Goal: Task Accomplishment & Management: Manage account settings

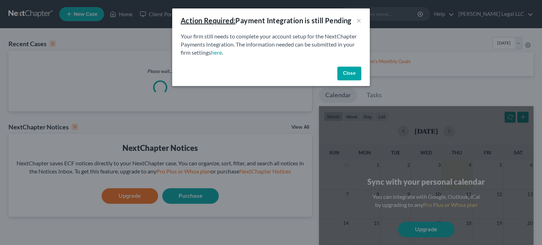
click at [356, 72] on button "Close" at bounding box center [350, 74] width 24 height 14
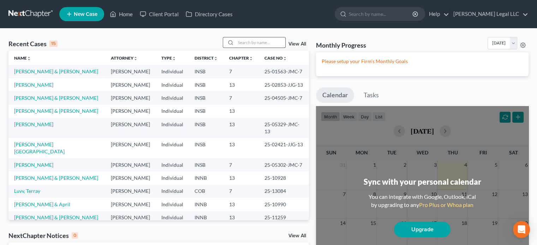
click at [251, 41] on input "search" at bounding box center [260, 42] width 49 height 10
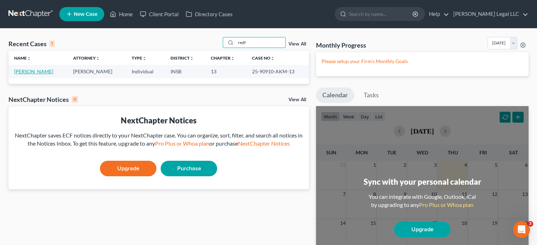
type input "redf"
click at [37, 71] on link "[PERSON_NAME]" at bounding box center [33, 72] width 39 height 6
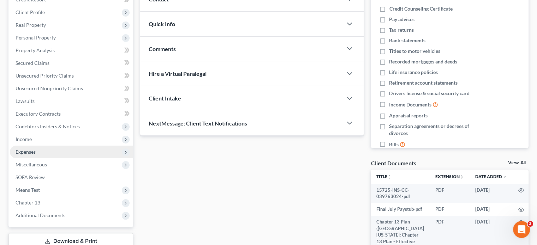
scroll to position [106, 0]
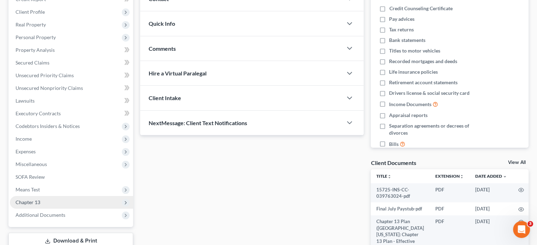
click at [27, 201] on span "Chapter 13" at bounding box center [28, 203] width 25 height 6
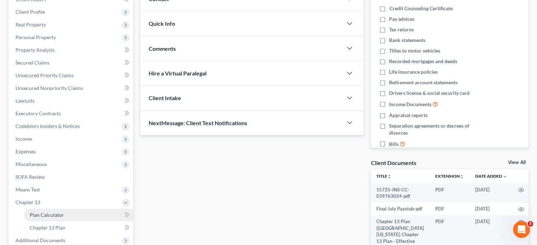
click at [38, 215] on span "Plan Calculator" at bounding box center [47, 215] width 34 height 6
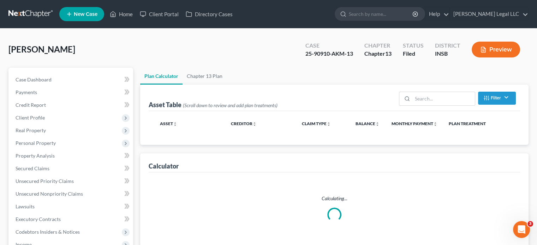
select select "59"
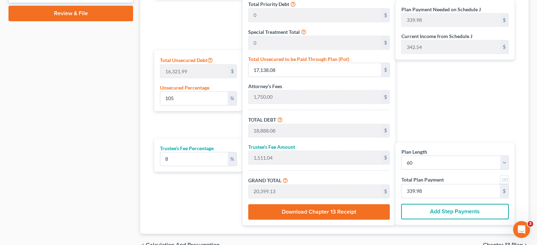
scroll to position [345, 0]
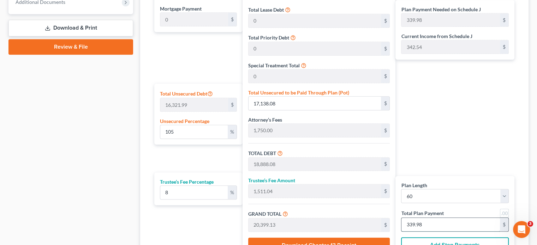
click at [430, 221] on input "339.98" at bounding box center [451, 224] width 99 height 13
type input "3"
type input "0"
type input "166.66"
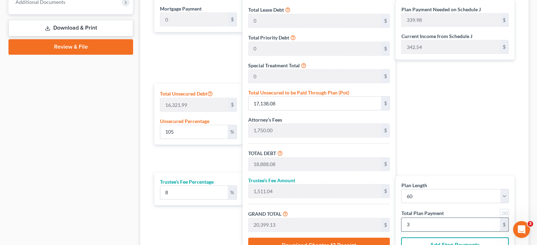
type input "13.33"
type input "180.00"
type input "0.85"
type input "138.88"
type input "1,888.88"
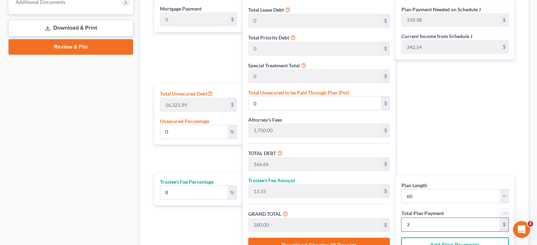
type input "151.11"
type input "2,040.00"
type input "34"
type input "105.00"
type input "17,138.88"
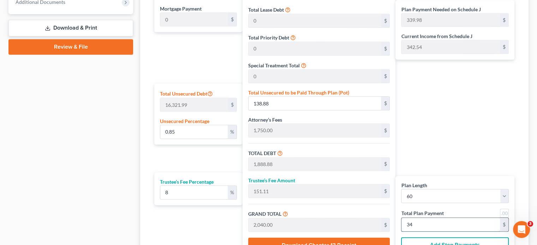
type input "18,888.88"
type input "1,511.11"
type input "20,400.00"
type input "340"
click at [77, 119] on div "Case Dashboard Payments Invoices Payments Payments Credit Report Client Profile" at bounding box center [71, 6] width 132 height 567
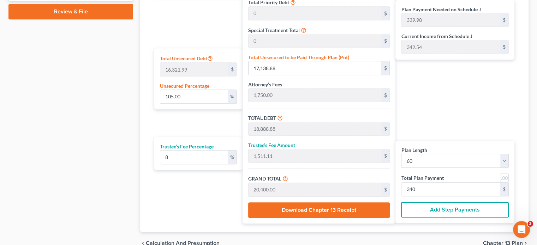
scroll to position [168, 0]
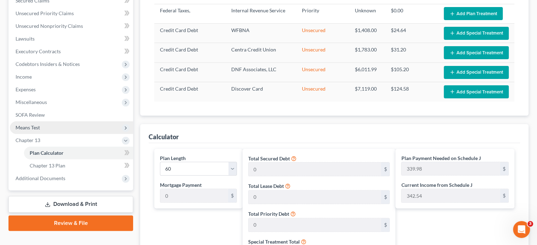
click at [39, 125] on span "Means Test" at bounding box center [28, 128] width 24 height 6
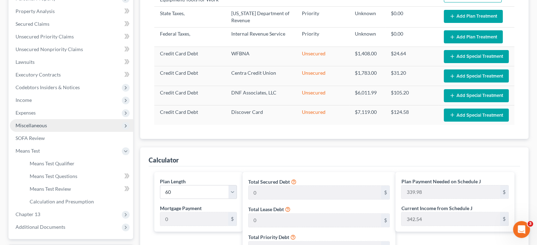
scroll to position [133, 0]
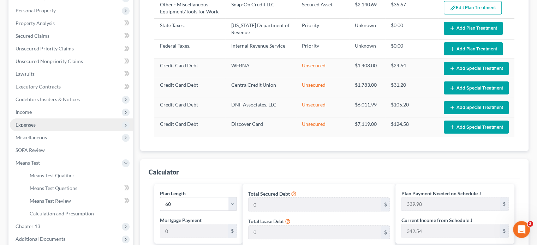
click at [29, 127] on span "Expenses" at bounding box center [26, 125] width 20 height 6
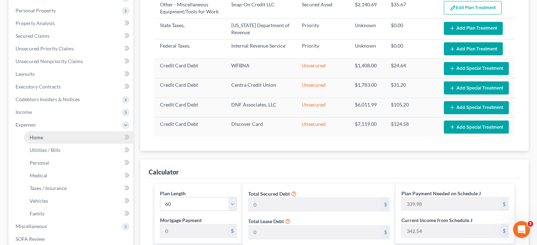
click at [35, 136] on span "Home" at bounding box center [36, 138] width 13 height 6
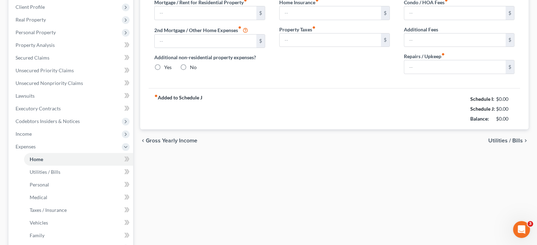
type input "900.00"
type input "0.00"
radio input "true"
type input "150.00"
type input "0.00"
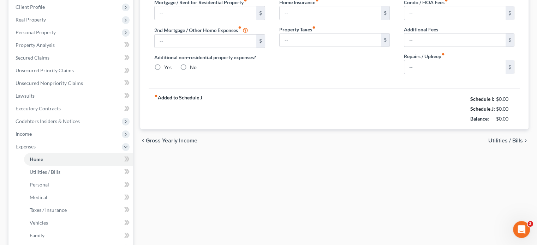
type input "0.00"
type input "150.00"
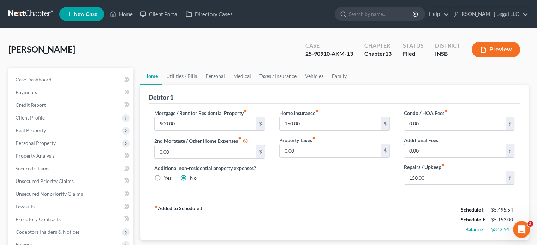
scroll to position [106, 0]
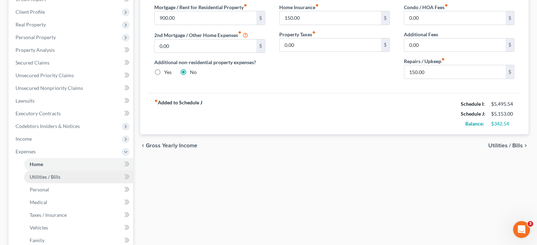
click at [52, 183] on link "Utilities / Bills" at bounding box center [78, 177] width 109 height 13
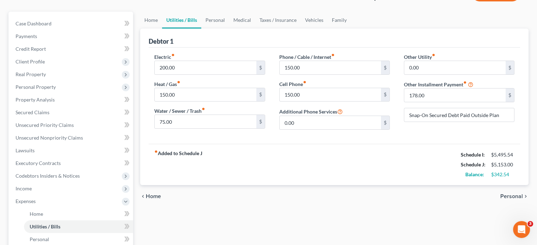
scroll to position [71, 0]
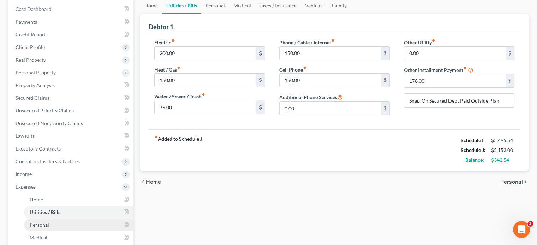
click at [38, 223] on span "Personal" at bounding box center [39, 225] width 19 height 6
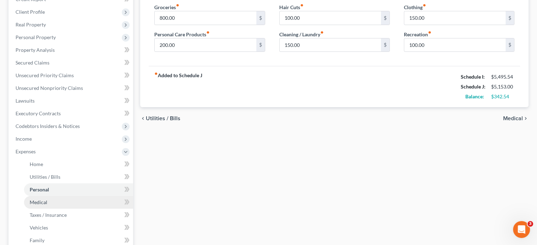
click at [47, 203] on link "Medical" at bounding box center [78, 202] width 109 height 13
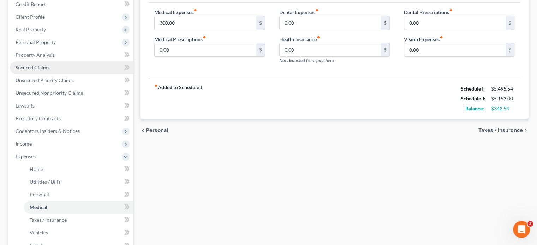
scroll to position [106, 0]
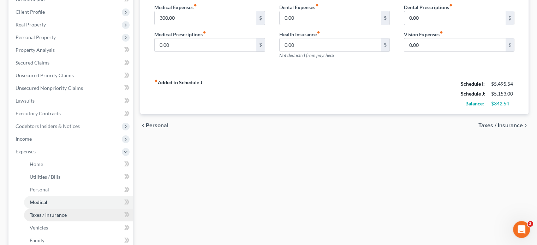
click at [43, 217] on span "Taxes / Insurance" at bounding box center [48, 215] width 37 height 6
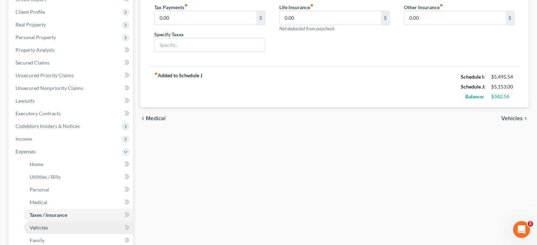
click at [29, 226] on link "Vehicles" at bounding box center [78, 228] width 109 height 13
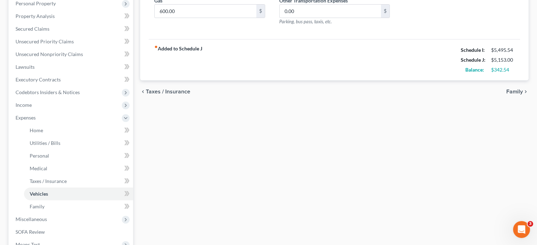
scroll to position [141, 0]
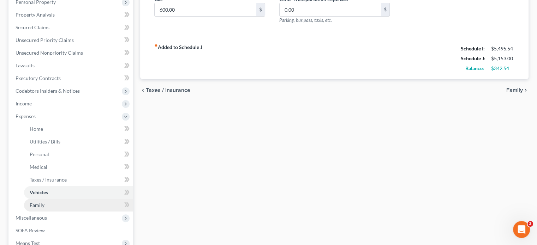
click at [30, 210] on link "Family" at bounding box center [78, 205] width 109 height 13
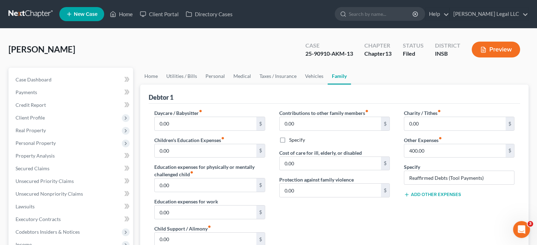
click at [486, 51] on icon "button" at bounding box center [483, 50] width 6 height 6
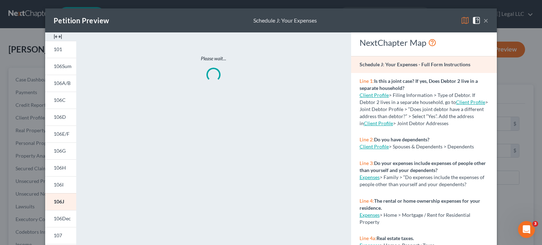
click at [54, 38] on img at bounding box center [58, 36] width 8 height 8
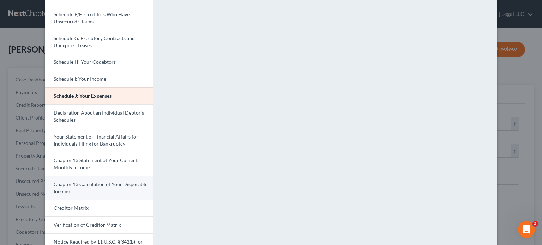
scroll to position [199, 0]
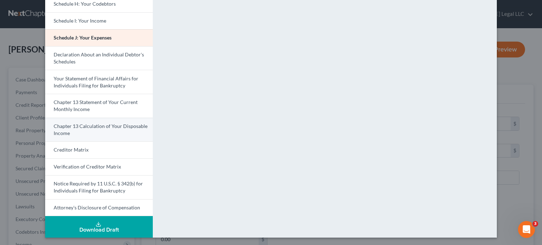
click at [86, 129] on link "Chapter 13 Calculation of Your Disposable Income" at bounding box center [99, 130] width 108 height 24
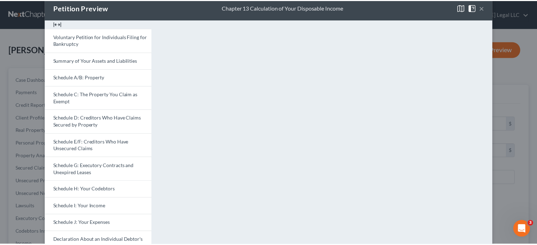
scroll to position [0, 0]
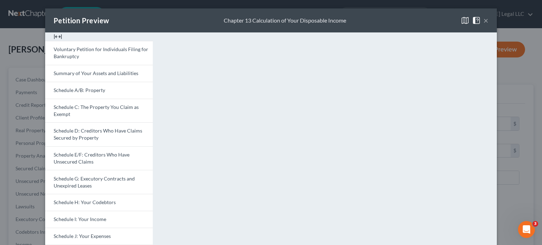
click at [485, 19] on button "×" at bounding box center [486, 20] width 5 height 8
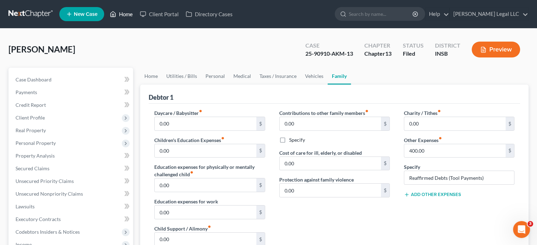
click at [112, 14] on icon at bounding box center [113, 14] width 6 height 8
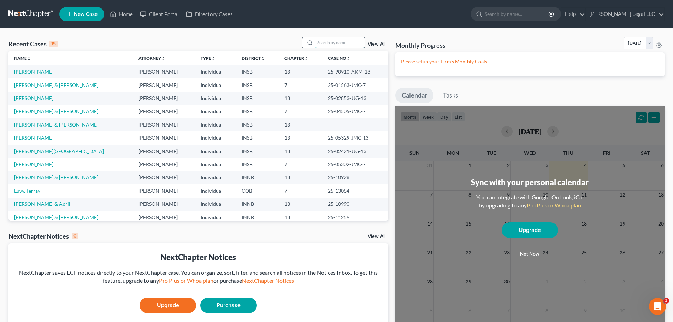
click at [329, 41] on input "search" at bounding box center [339, 42] width 49 height 10
type input "[PERSON_NAME]"
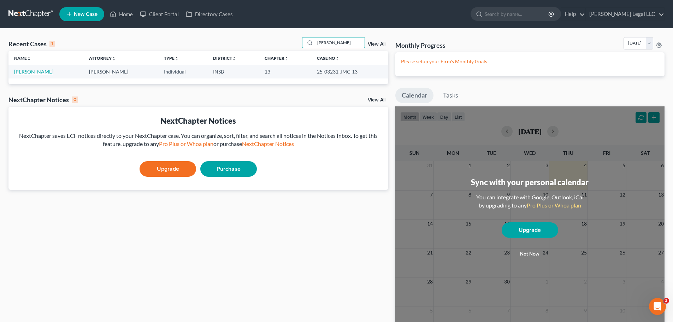
click at [30, 69] on link "[PERSON_NAME]" at bounding box center [33, 72] width 39 height 6
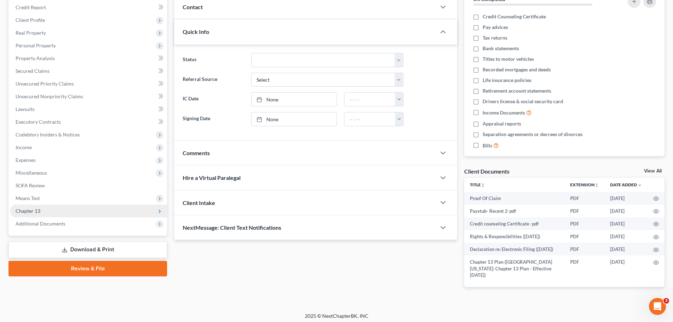
scroll to position [101, 0]
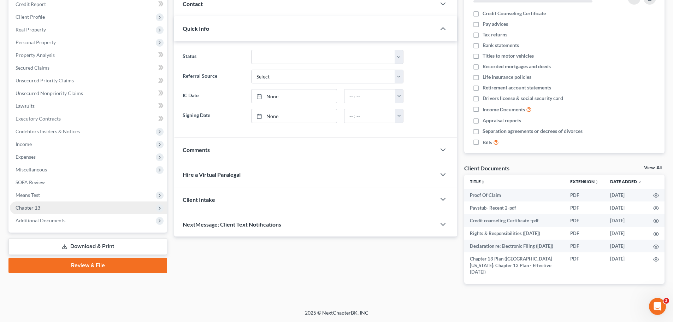
click at [34, 209] on span "Chapter 13" at bounding box center [28, 207] width 25 height 6
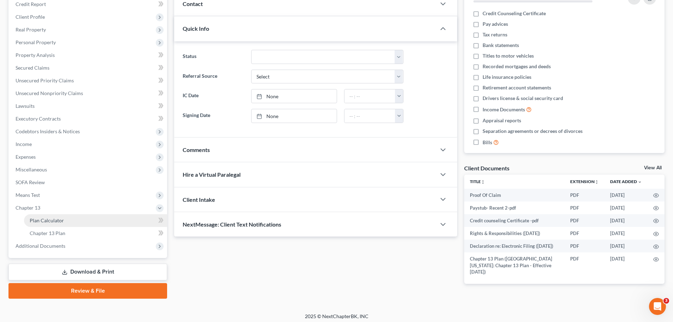
drag, startPoint x: 42, startPoint y: 217, endPoint x: 53, endPoint y: 216, distance: 10.3
click at [42, 217] on span "Plan Calculator" at bounding box center [47, 220] width 34 height 6
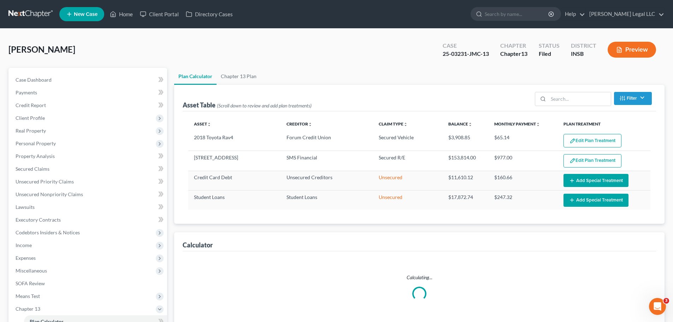
select select "59"
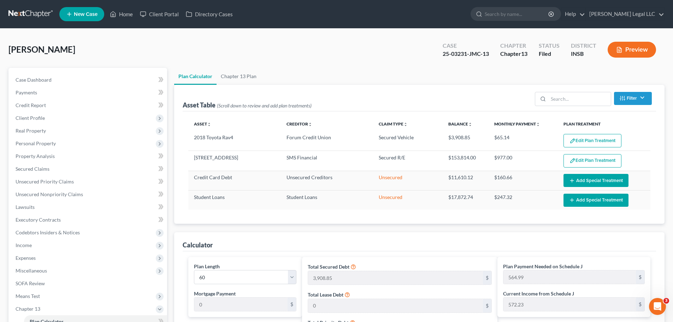
click at [621, 52] on icon "button" at bounding box center [619, 49] width 4 height 5
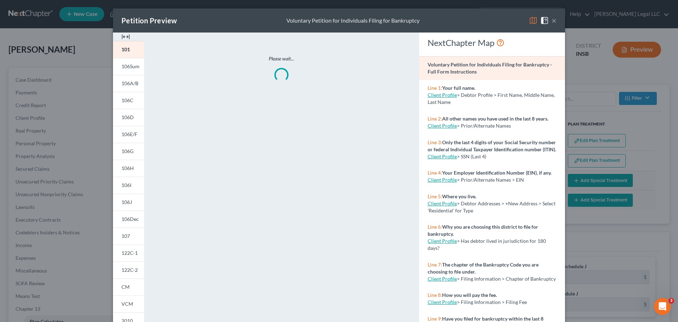
click at [123, 35] on img at bounding box center [125, 36] width 8 height 8
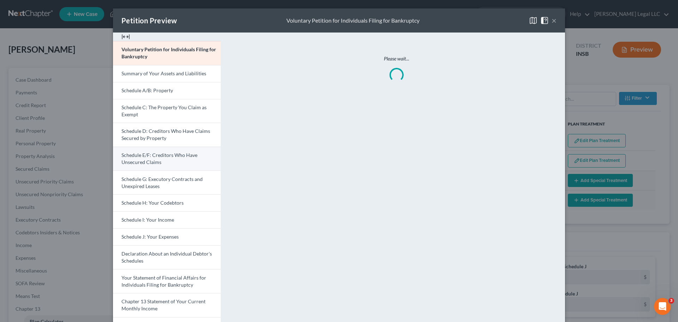
scroll to position [124, 0]
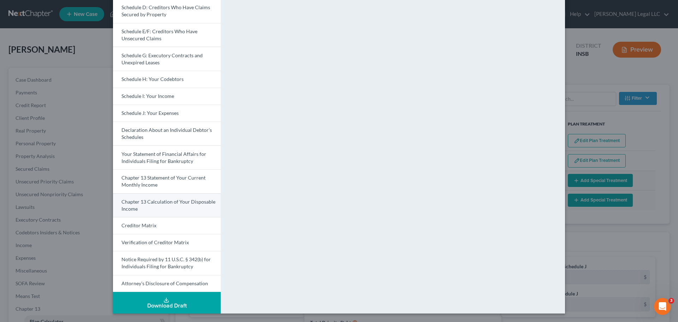
click at [143, 207] on link "Chapter 13 Calculation of Your Disposable Income" at bounding box center [167, 205] width 108 height 24
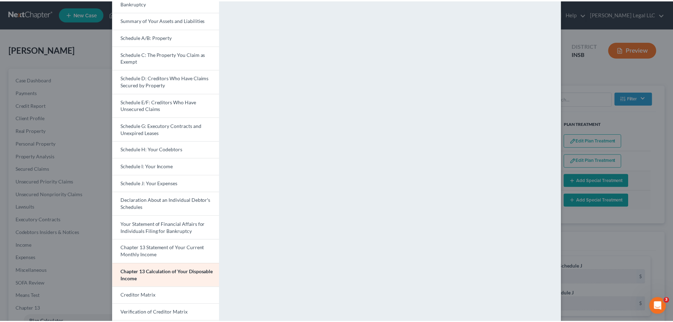
scroll to position [0, 0]
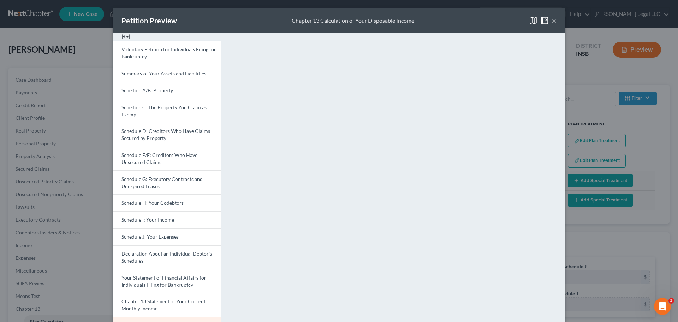
drag, startPoint x: 551, startPoint y: 22, endPoint x: 547, endPoint y: 26, distance: 5.5
click at [552, 22] on button "×" at bounding box center [554, 20] width 5 height 8
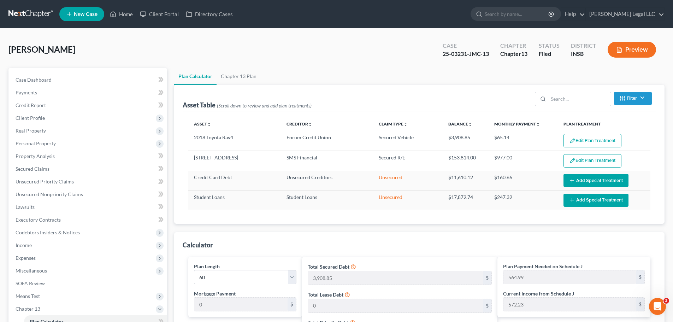
scroll to position [280, 0]
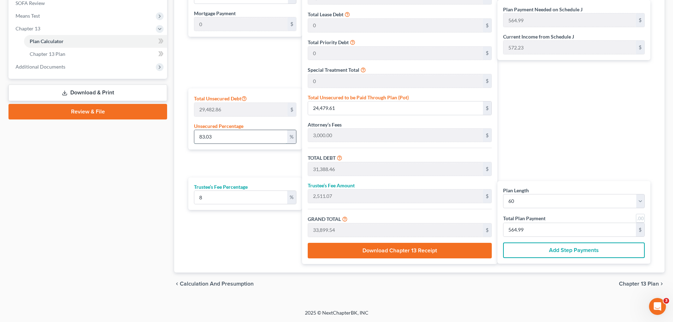
click at [256, 135] on input "83.03" at bounding box center [240, 136] width 93 height 13
type input "1"
type input "294.82"
type input "7,203.67"
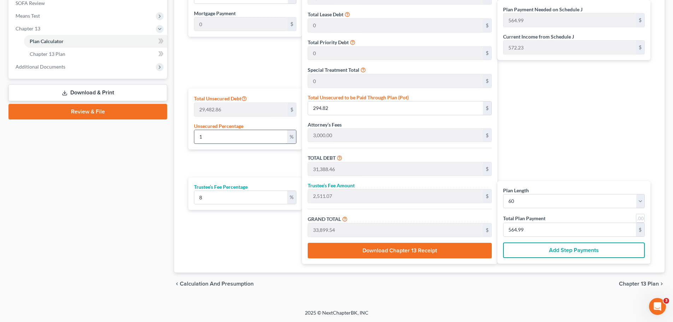
type input "576.29"
type input "7,779.97"
type input "129.66"
type input "10"
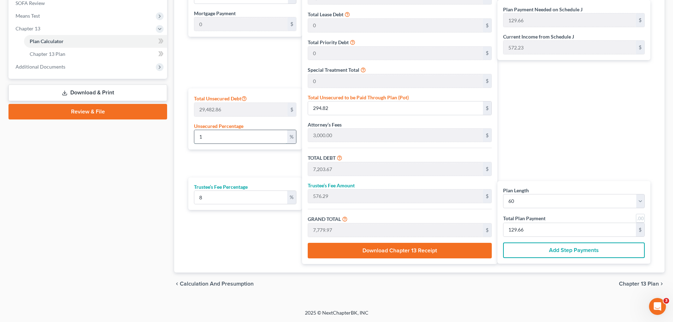
type input "2,948.28"
type input "9,857.13"
type input "788.57"
type input "10,645.70"
type input "177.42"
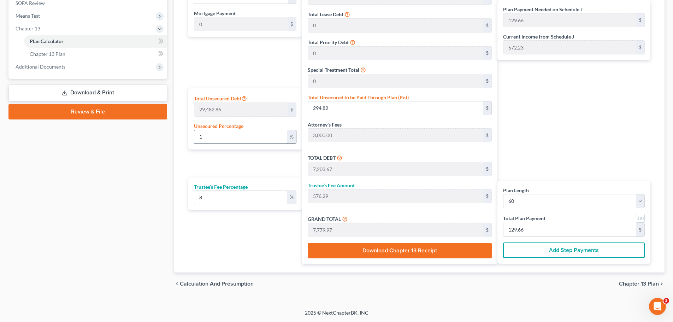
type input "177.42"
type input "100"
type input "29,482.86"
type input "36,391.71"
type input "2,911.33"
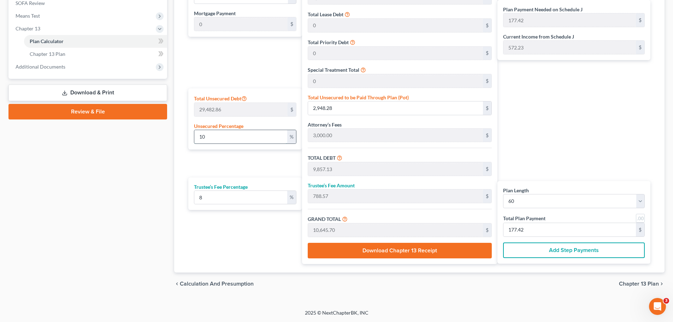
type input "39,303.04"
type input "655.05"
click at [532, 225] on input "655.05" at bounding box center [569, 229] width 132 height 13
type input "0"
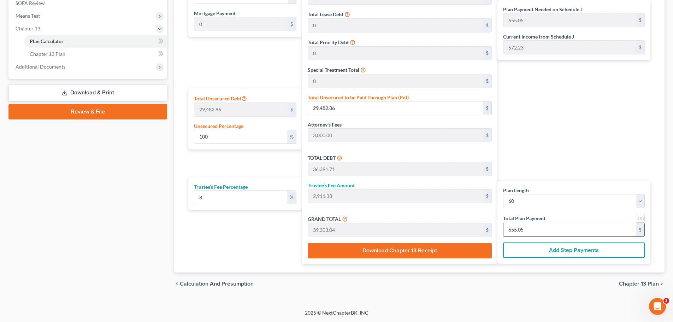
type input "0"
type input "277.77"
type input "22.22"
type input "300.00"
type input "5"
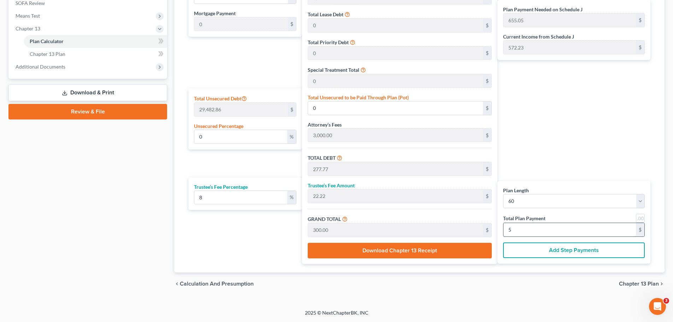
type input "3,000.00"
type input "240.00"
type input "3,240.00"
type input "54"
type input "78.32"
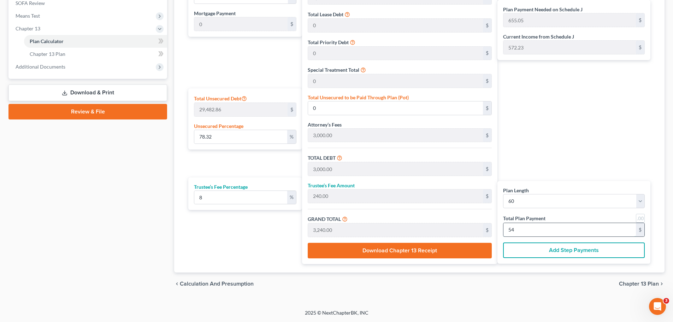
type input "23,091.15"
type input "30,000.00"
type input "2,400.00"
type input "32,400.00"
type input "54"
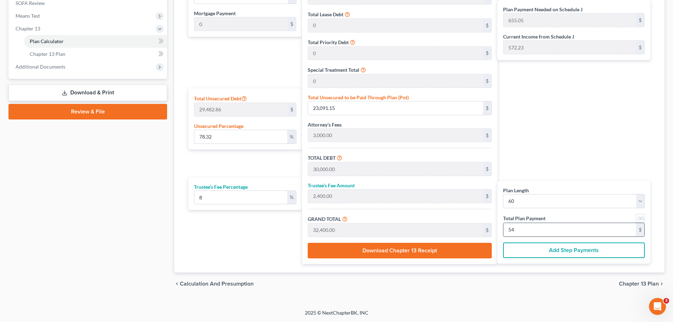
type input "0"
type input "3,000.00"
type input "240.00"
type input "3,240.00"
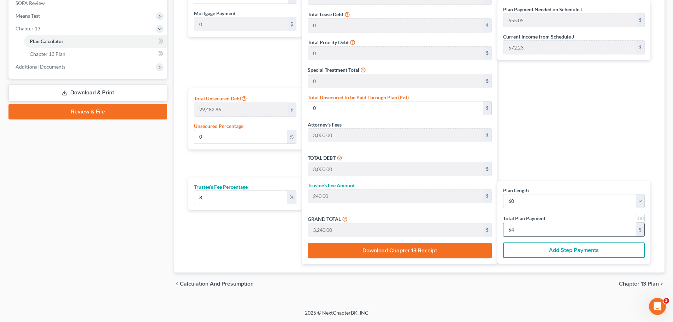
type input "277.77"
type input "22.22"
type input "300.00"
type input "5"
type input "3,055.55"
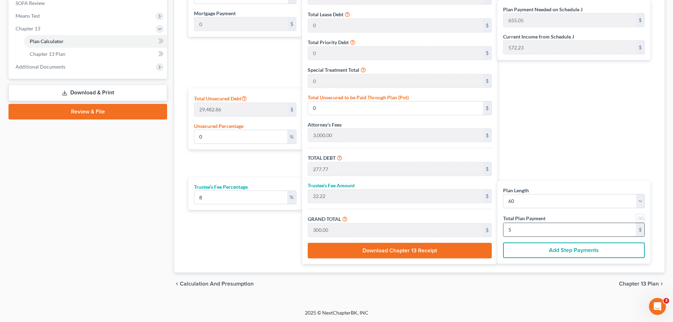
type input "244.44"
type input "3,300.00"
type input "55"
type input "81.15"
type input "23,924.48"
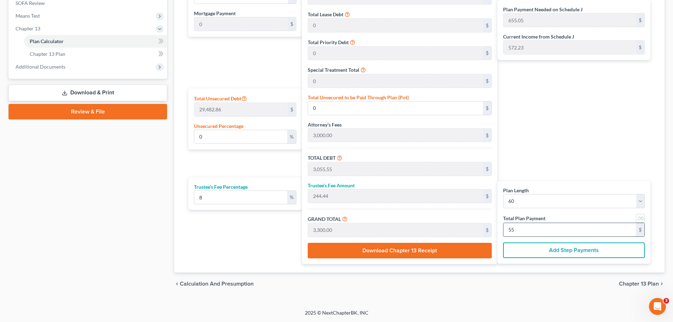
type input "30,833.33"
type input "2,466.66"
type input "33,300.00"
type input "555"
type input "1022.37"
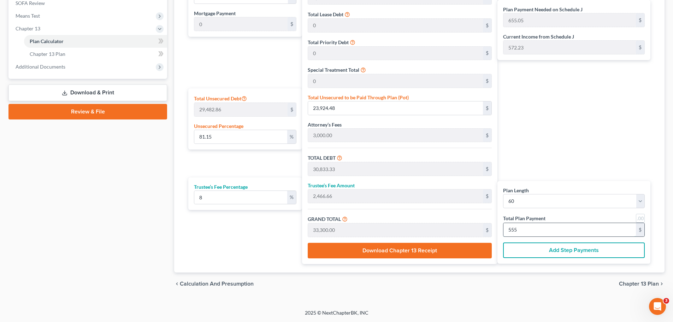
type input "301,424.48"
type input "308,333.33"
type input "24,666.66"
type input "333,000.00"
type input "5,550"
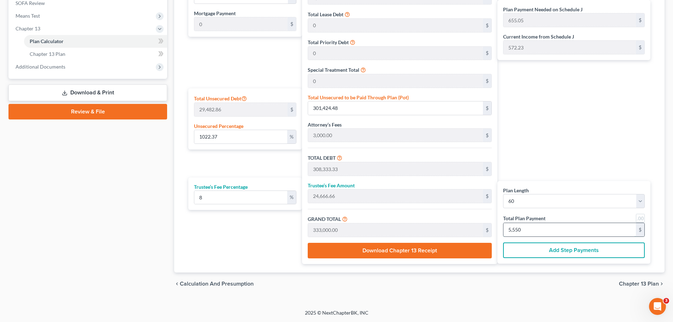
type input "81.15"
type input "23,924.48"
type input "30,833.33"
type input "2,466.66"
type input "33,300.00"
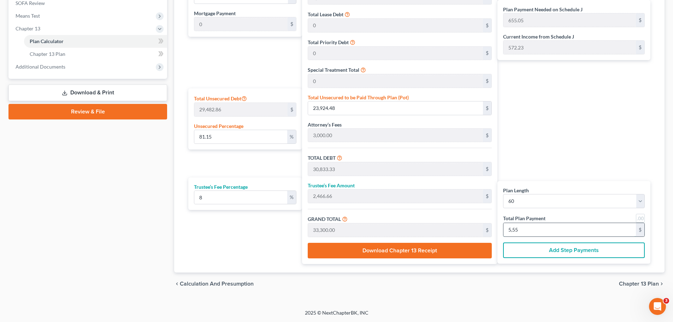
type input "555"
type input "0"
type input "3,055.55"
type input "244.44"
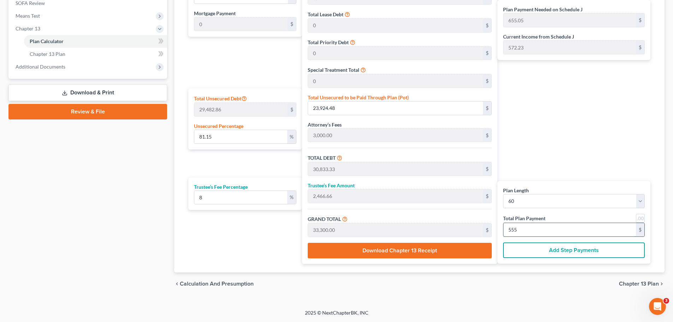
type input "3,300.00"
type input "55"
type input "80.20"
type input "23,646.70"
type input "30,555.55"
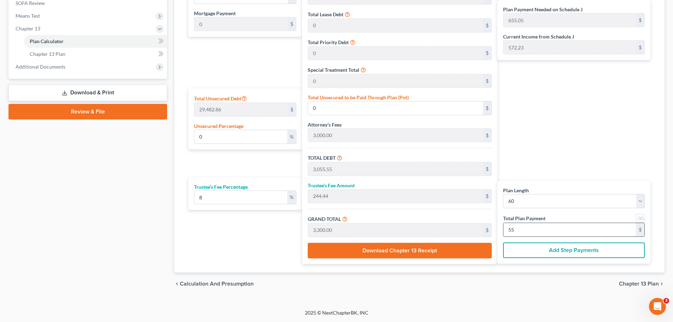
type input "2,444.44"
type input "33,000.00"
click at [338, 108] on input "23,646.70" at bounding box center [395, 107] width 175 height 13
click at [525, 225] on input "550" at bounding box center [569, 229] width 132 height 13
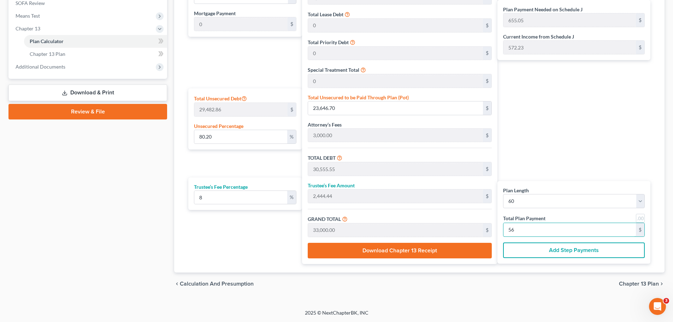
type input "565"
type input "83.03"
type input "24,480.03"
type input "31,388.88"
type input "2,511.11"
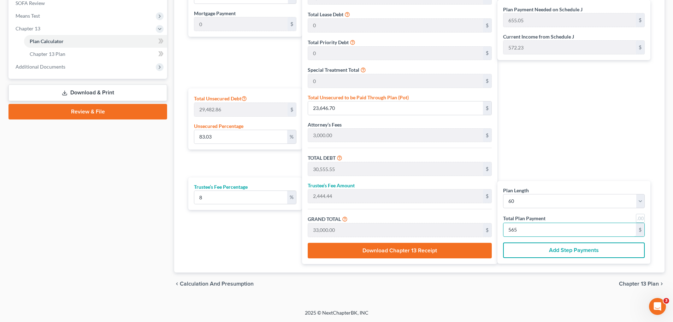
type input "33,900.00"
type input "565"
click at [549, 134] on div "Plan Payment Needed on Schedule J 655.05 $ Current Income from Schedule J 572.2…" at bounding box center [575, 120] width 156 height 287
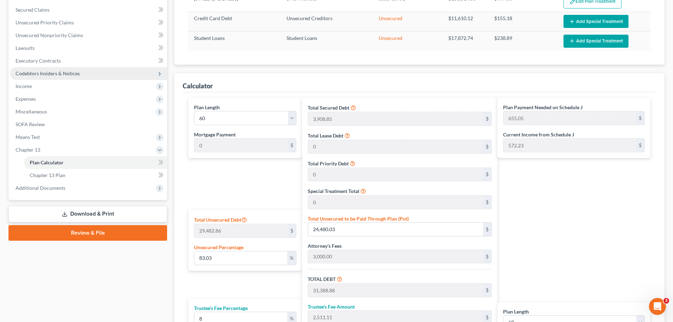
scroll to position [68, 0]
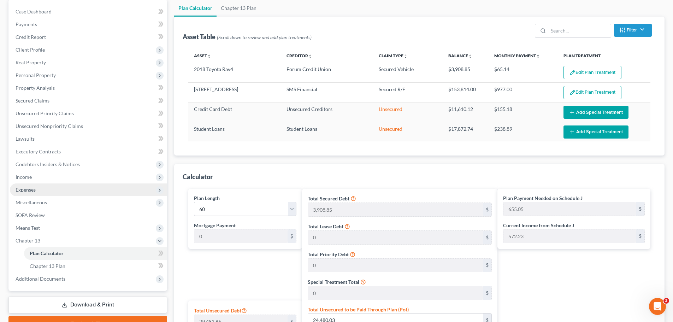
click at [60, 190] on span "Expenses" at bounding box center [88, 189] width 157 height 13
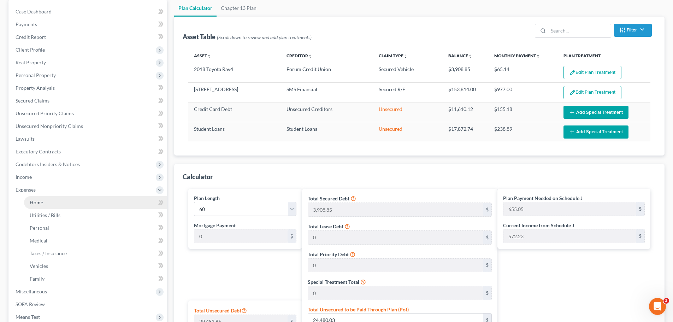
click at [51, 201] on link "Home" at bounding box center [95, 202] width 143 height 13
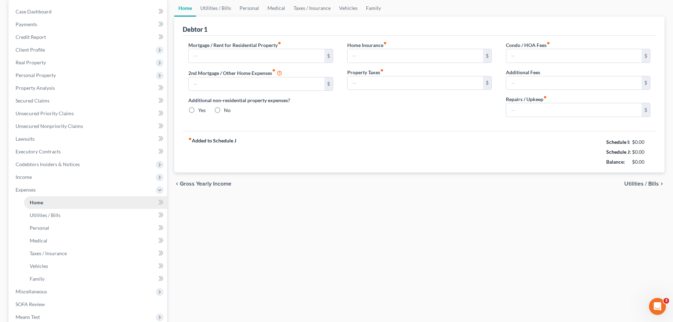
type input "1,000.00"
type input "0.00"
radio input "true"
type input "0.00"
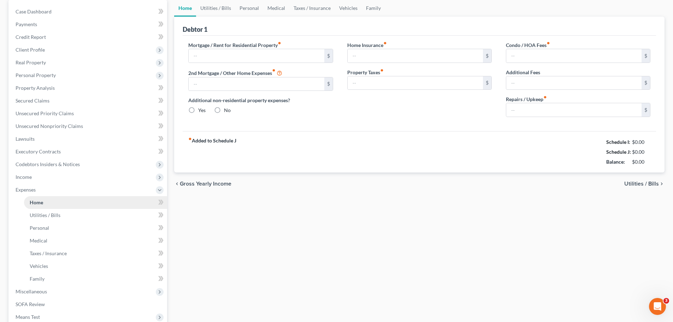
type input "0.00"
type input "150.00"
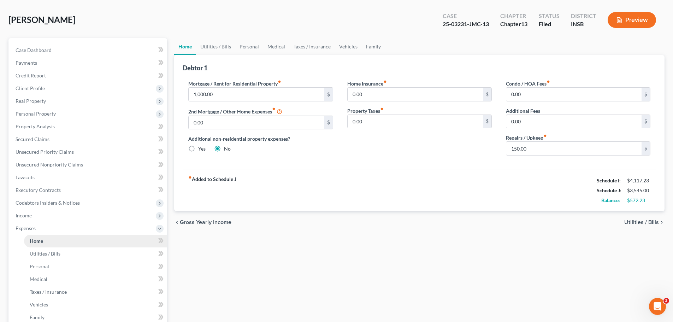
scroll to position [71, 0]
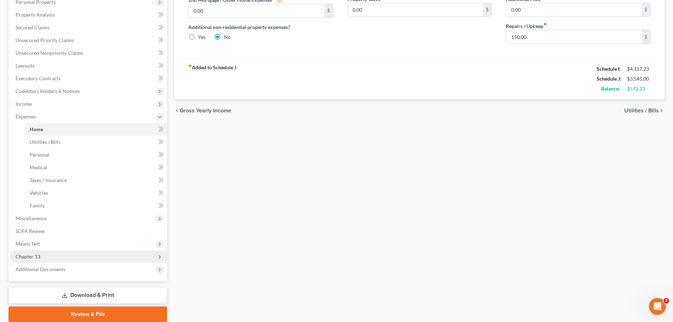
click at [26, 260] on span "Chapter 13" at bounding box center [88, 256] width 157 height 13
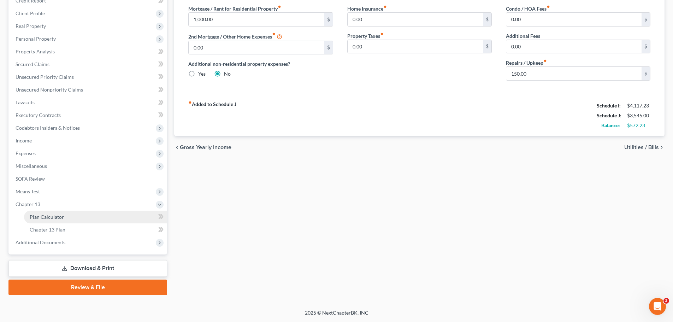
click at [54, 218] on span "Plan Calculator" at bounding box center [47, 217] width 34 height 6
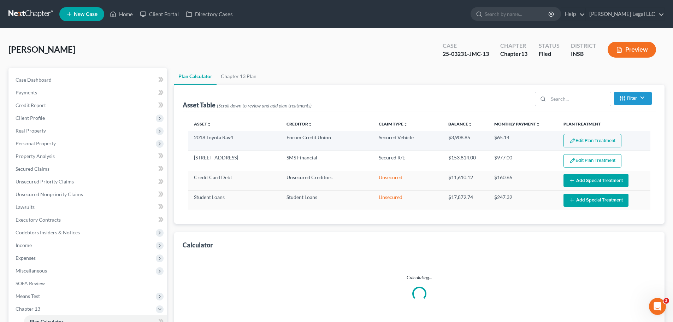
select select "59"
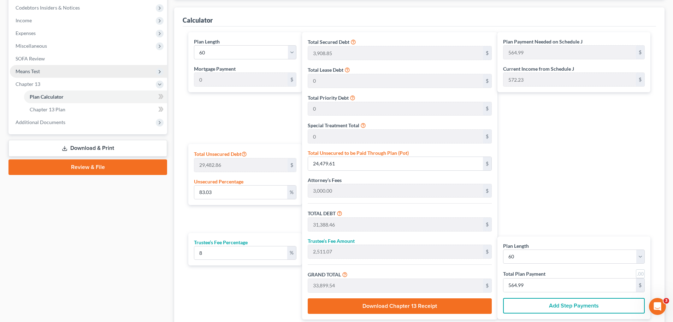
scroll to position [212, 0]
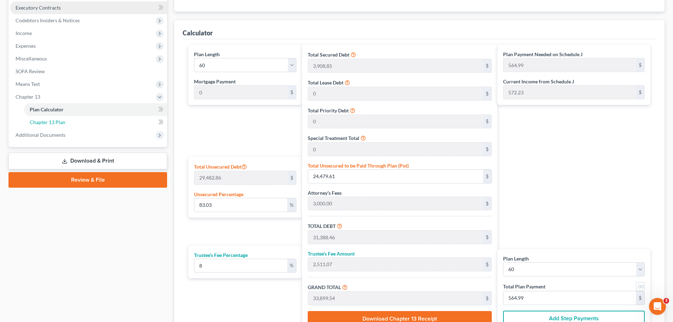
click at [35, 120] on span "Chapter 13 Plan" at bounding box center [48, 122] width 36 height 6
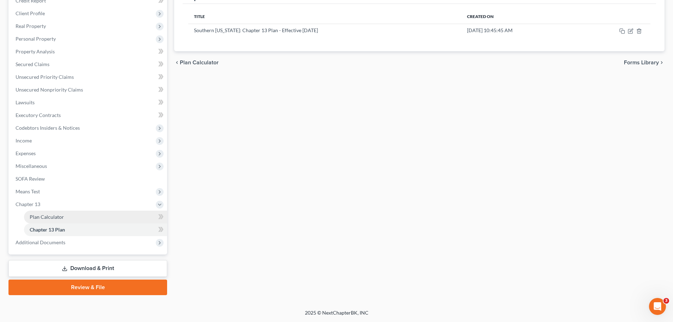
click at [38, 218] on span "Plan Calculator" at bounding box center [47, 217] width 34 height 6
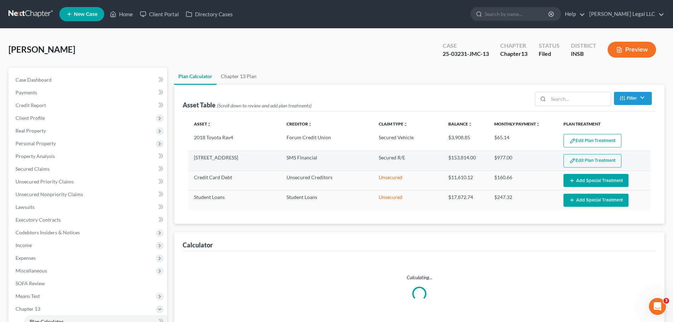
select select "59"
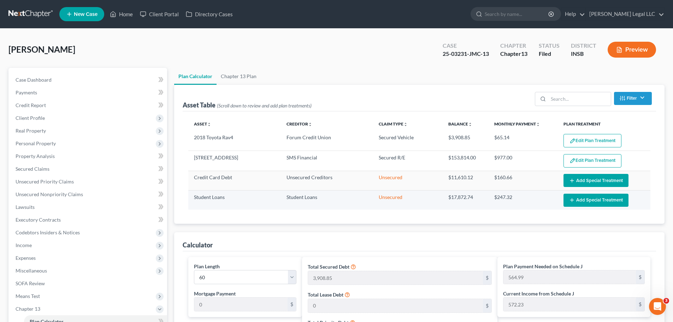
click at [588, 199] on button "Add Special Treatment" at bounding box center [595, 200] width 65 height 13
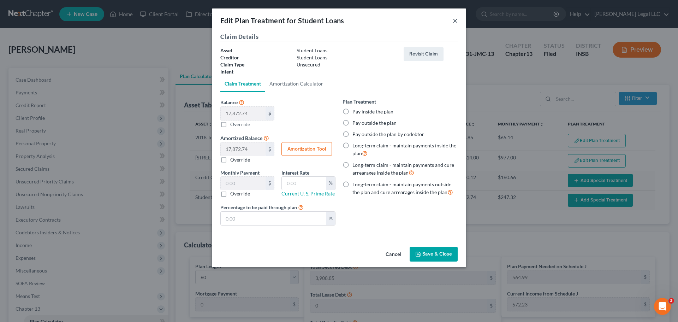
click at [453, 22] on button "×" at bounding box center [455, 20] width 5 height 8
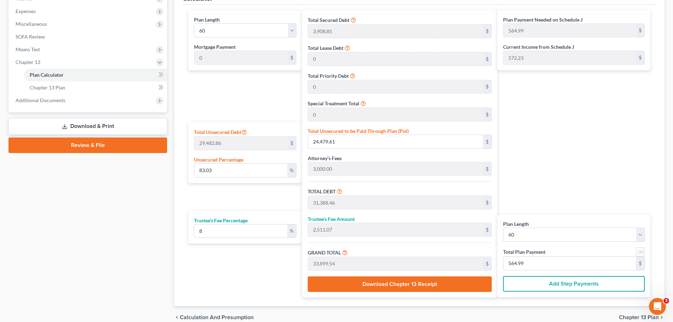
scroll to position [247, 0]
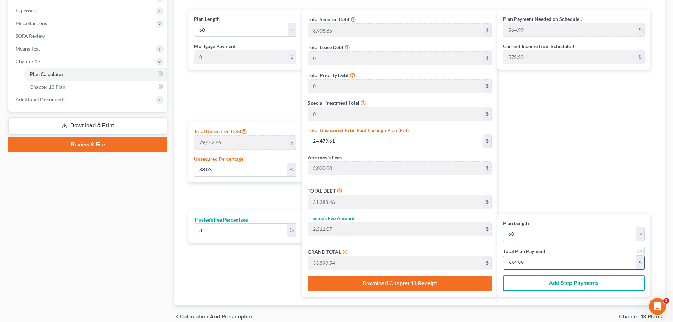
click at [522, 260] on input "564.99" at bounding box center [569, 262] width 132 height 13
type input "5"
type input "0"
type input "3,111.11"
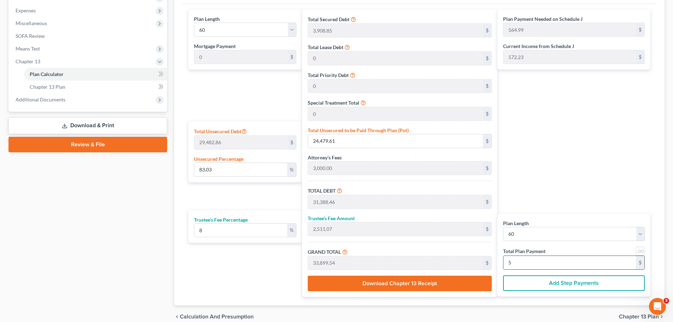
type input "248.88"
type input "3,360.00"
type input "56"
type input "83.03"
type input "24,480.03"
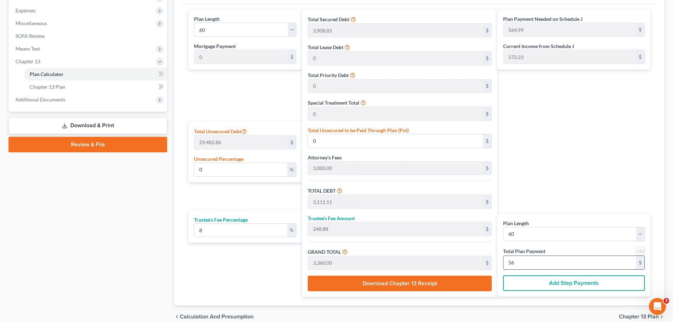
type input "31,388.88"
type input "2,511.11"
type input "33,900.00"
type input "565"
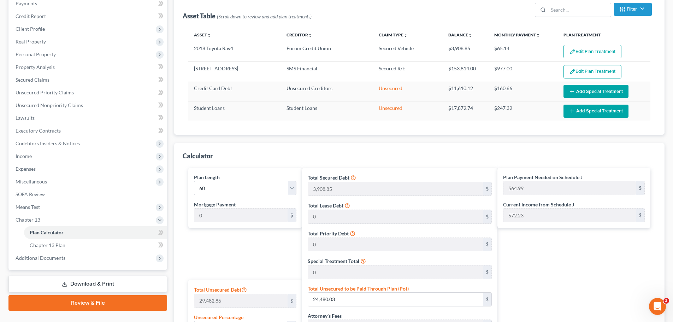
scroll to position [0, 0]
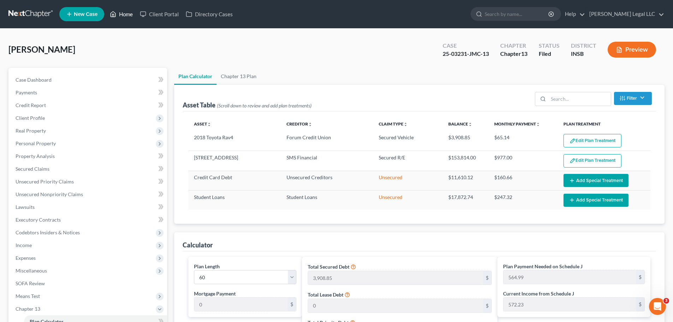
click at [131, 16] on link "Home" at bounding box center [121, 14] width 30 height 13
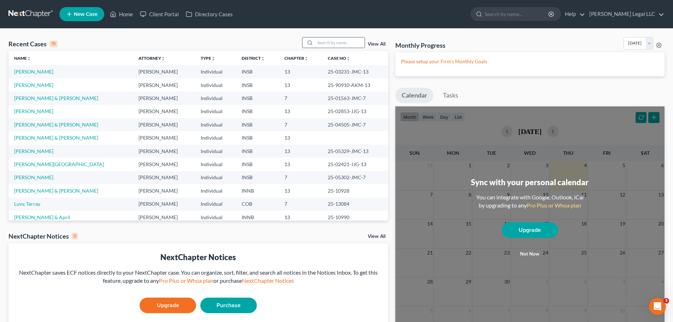
click at [338, 42] on input "search" at bounding box center [339, 42] width 49 height 10
type input "orkman"
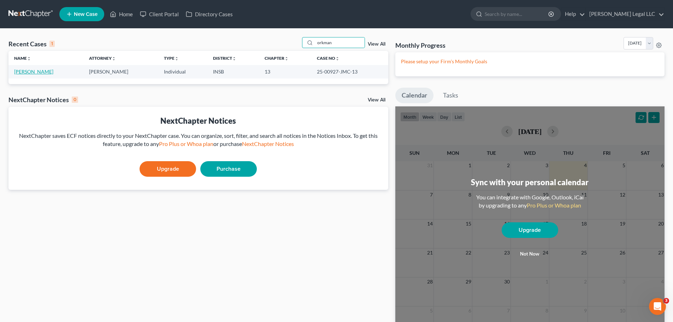
click at [30, 72] on link "[PERSON_NAME]" at bounding box center [33, 72] width 39 height 6
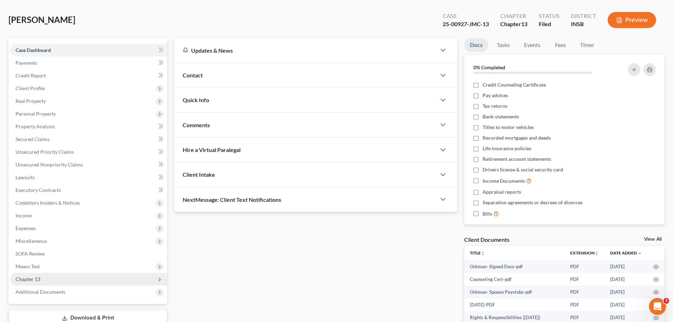
scroll to position [71, 0]
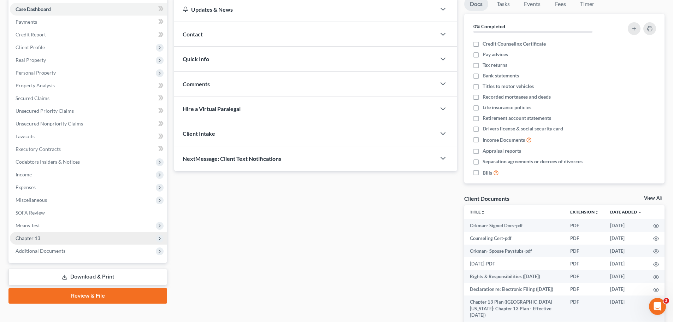
click at [24, 232] on span "Chapter 13" at bounding box center [88, 238] width 157 height 13
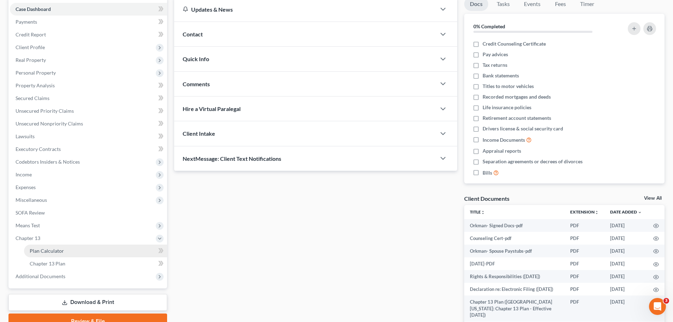
click at [40, 253] on span "Plan Calculator" at bounding box center [47, 251] width 34 height 6
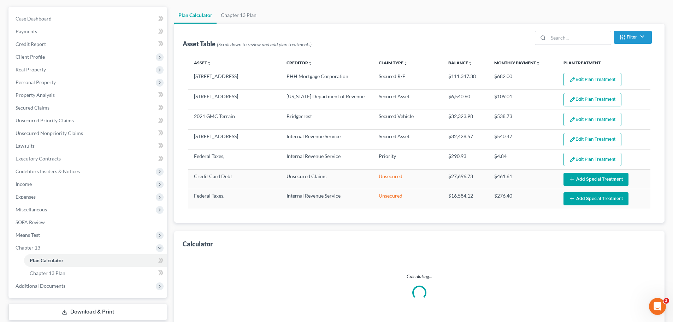
scroll to position [114, 0]
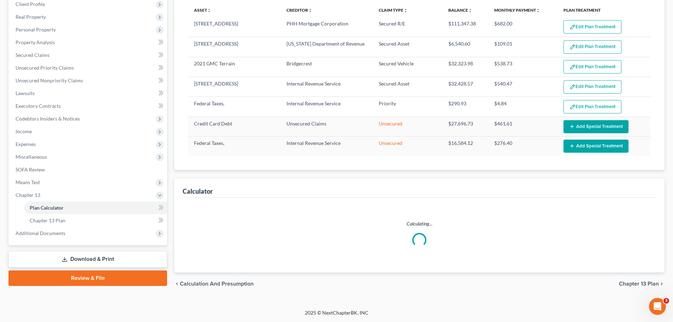
select select "59"
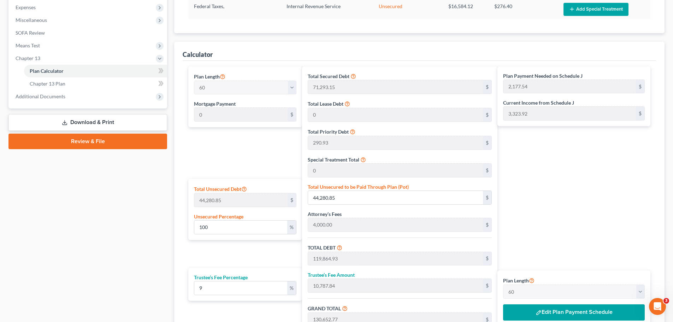
scroll to position [290, 0]
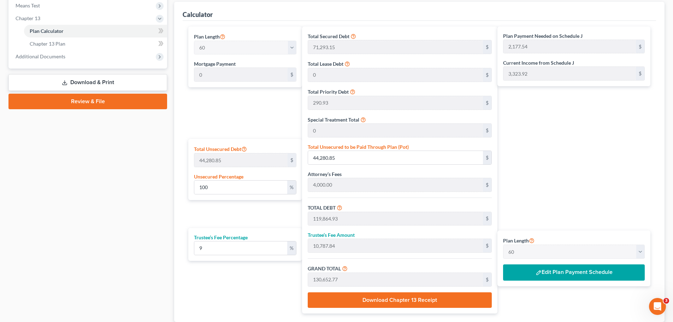
click at [560, 275] on button "Edit Plan Payment Schedule" at bounding box center [574, 272] width 142 height 16
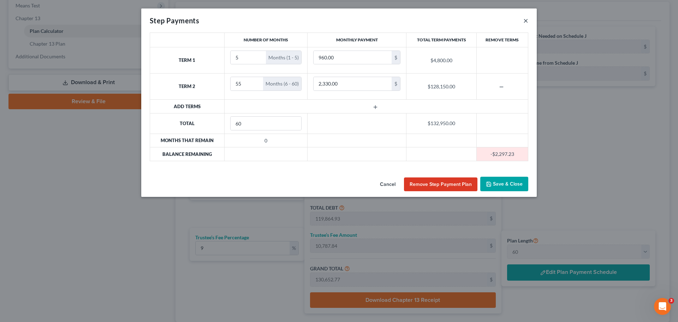
click at [524, 19] on button "×" at bounding box center [525, 20] width 5 height 8
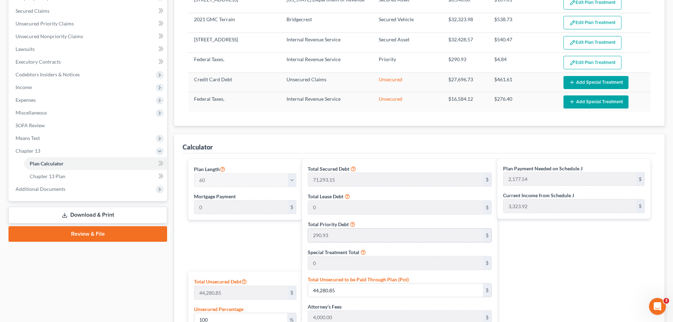
scroll to position [43, 0]
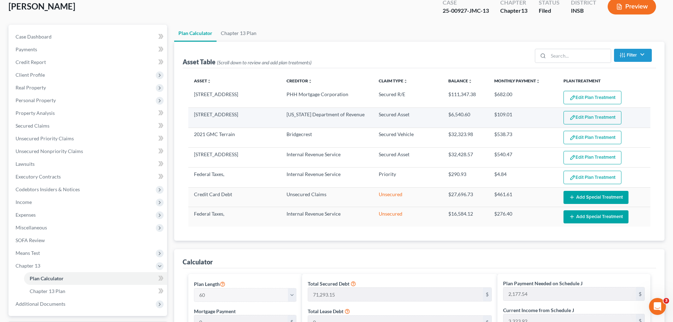
click at [590, 115] on button "Edit Plan Treatment" at bounding box center [592, 117] width 58 height 13
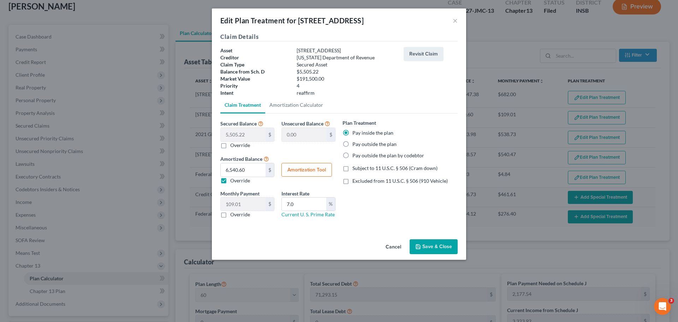
click at [305, 166] on button "Amortization Tool" at bounding box center [306, 170] width 51 height 14
type input "5,505.22"
type input "7.0"
type input "60"
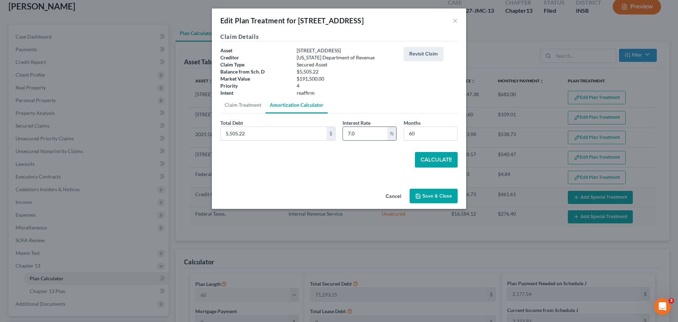
click at [361, 132] on input "7.0" at bounding box center [365, 133] width 44 height 13
type input "6"
click at [422, 158] on button "Calculate" at bounding box center [436, 160] width 43 height 16
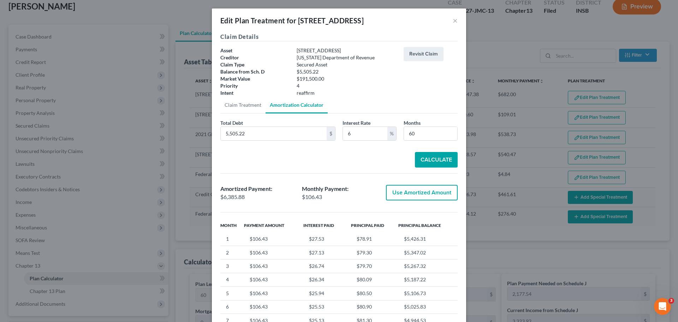
click at [415, 193] on button "Use Amortized Amount" at bounding box center [422, 193] width 72 height 16
type input "6,385.87"
type input "106.43"
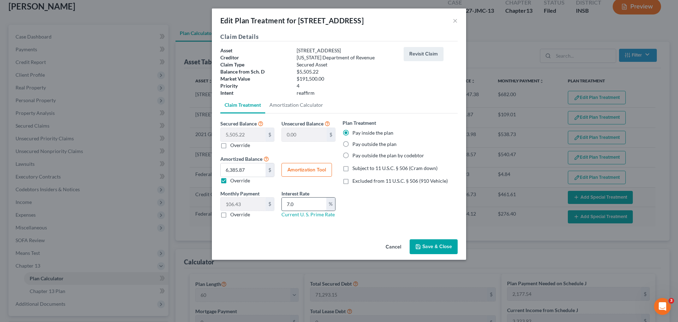
click at [309, 206] on input "7.0" at bounding box center [304, 203] width 44 height 13
type input "6"
click at [437, 245] on button "Save & Close" at bounding box center [434, 246] width 48 height 15
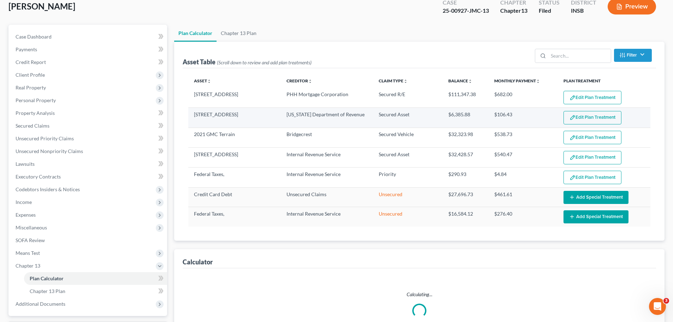
select select "59"
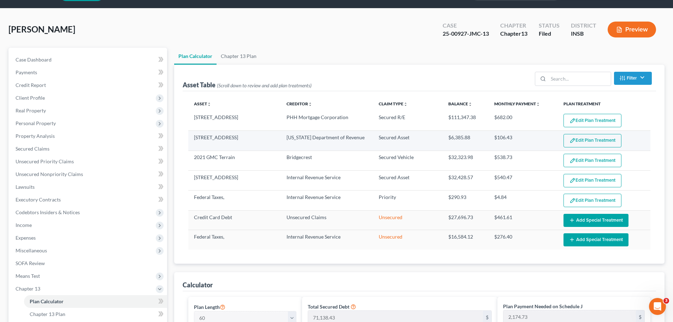
scroll to position [8, 0]
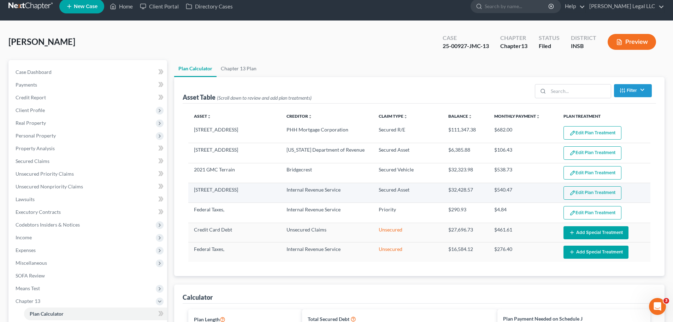
click at [586, 192] on button "Edit Plan Treatment" at bounding box center [592, 192] width 58 height 13
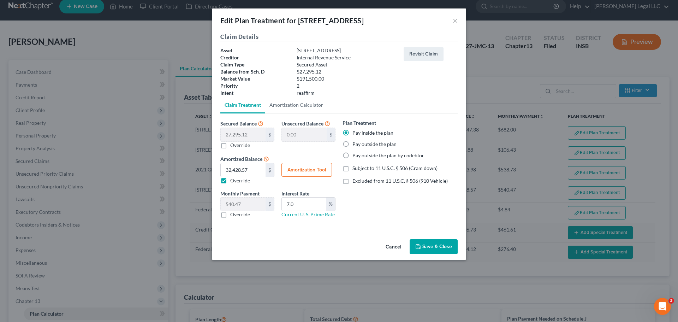
click at [312, 171] on button "Amortization Tool" at bounding box center [306, 170] width 51 height 14
type input "27,295.12"
type input "7.0"
type input "60"
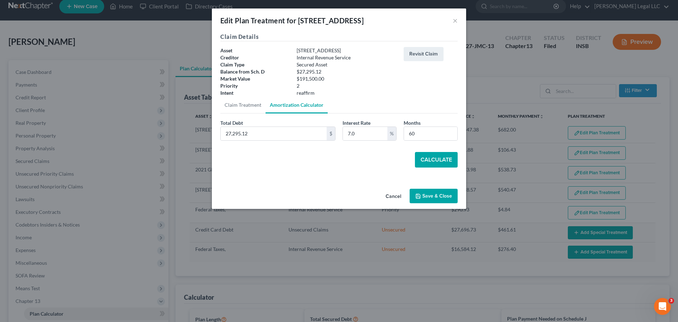
click at [445, 162] on button "Calculate" at bounding box center [436, 160] width 43 height 16
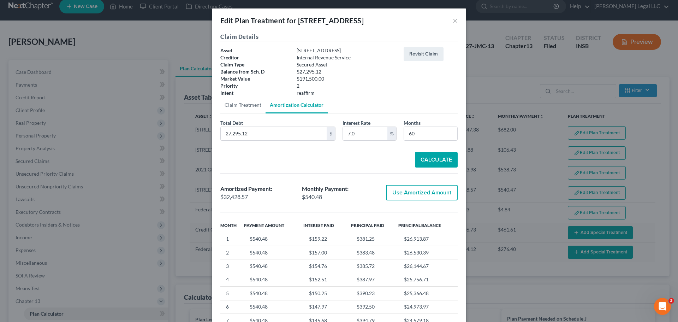
click at [421, 194] on button "Use Amortized Amount" at bounding box center [422, 193] width 72 height 16
type input "32,428.56"
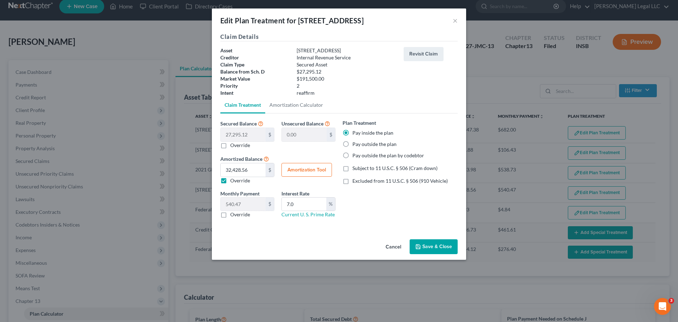
click at [426, 249] on button "Save & Close" at bounding box center [434, 246] width 48 height 15
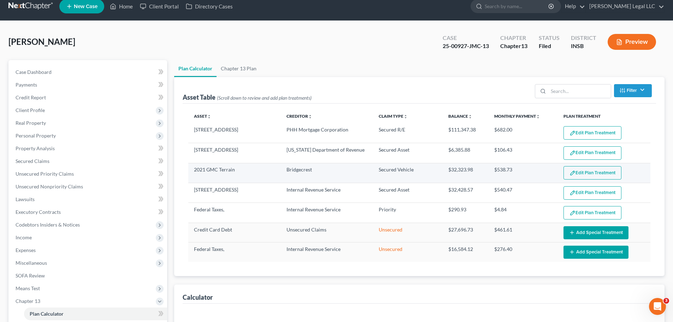
select select "59"
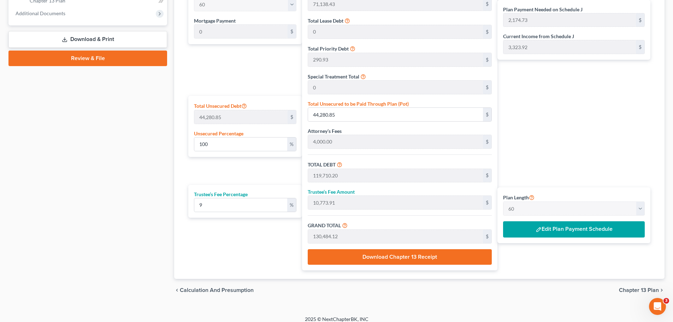
scroll to position [340, 0]
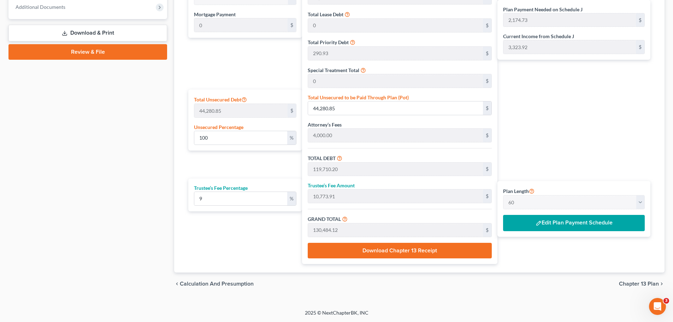
click at [550, 223] on button "Edit Plan Payment Schedule" at bounding box center [574, 223] width 142 height 16
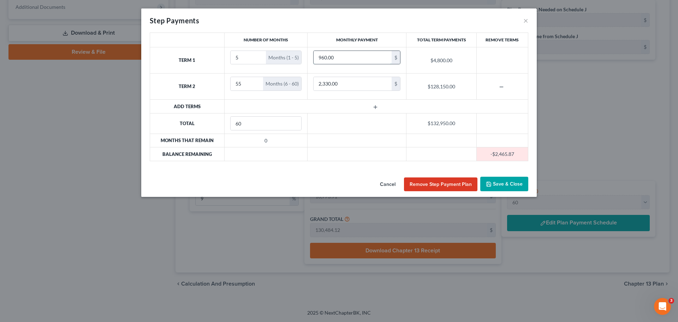
click at [348, 59] on input "960.00" at bounding box center [353, 57] width 78 height 13
type input "6"
click at [258, 55] on input "6" at bounding box center [249, 57] width 36 height 13
click at [310, 57] on td "960.00 $" at bounding box center [357, 60] width 99 height 26
click at [324, 56] on input "960.00" at bounding box center [353, 57] width 78 height 13
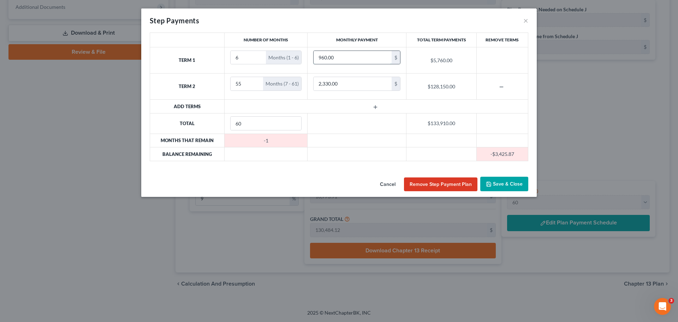
click at [324, 56] on input "960.00" at bounding box center [353, 57] width 78 height 13
type input "1,000"
click at [243, 82] on input "55" at bounding box center [247, 83] width 33 height 13
click at [245, 82] on input "55" at bounding box center [247, 83] width 33 height 13
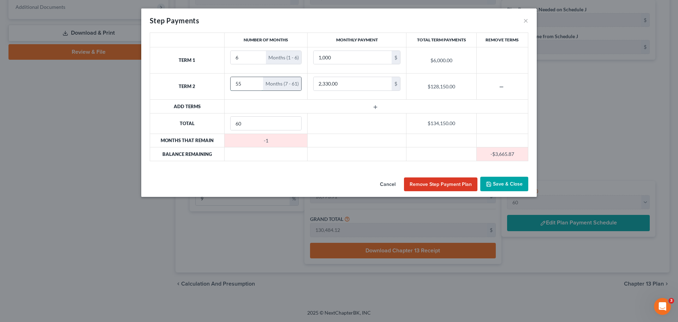
click at [245, 82] on input "55" at bounding box center [247, 83] width 33 height 13
click at [244, 85] on input "55" at bounding box center [247, 83] width 33 height 13
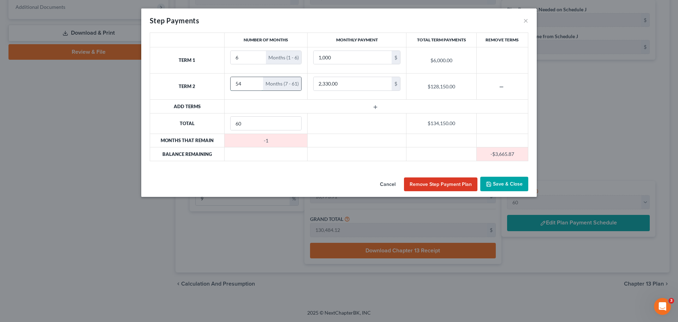
type input "54"
click at [255, 87] on input "54" at bounding box center [247, 83] width 33 height 13
click at [321, 84] on input "2,330.00" at bounding box center [353, 83] width 78 height 13
click at [353, 86] on input "2,330.00" at bounding box center [353, 83] width 78 height 13
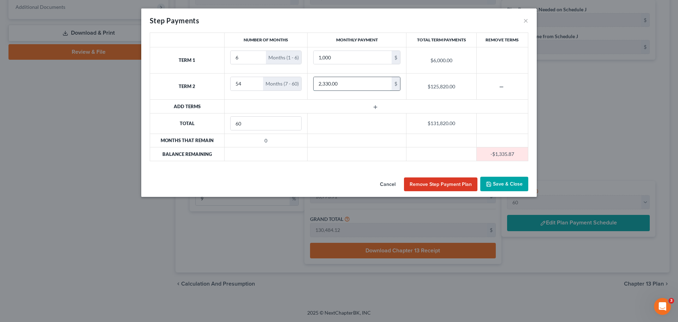
click at [351, 83] on input "2,330.00" at bounding box center [353, 83] width 78 height 13
click at [349, 83] on input "2,330.00" at bounding box center [353, 83] width 78 height 13
click at [511, 187] on button "Save & Close" at bounding box center [504, 184] width 48 height 15
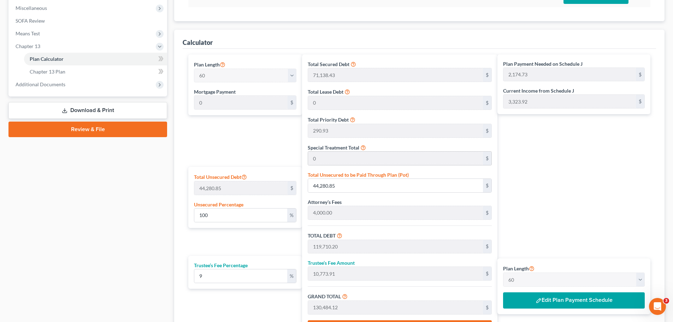
scroll to position [269, 0]
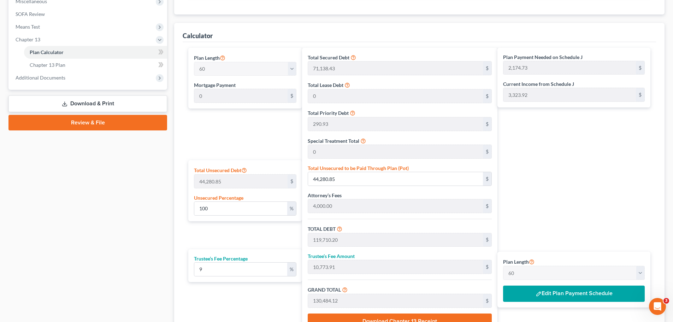
click at [592, 182] on div "Plan Payment Needed on Schedule J 2,174.73 $ Current Income from Schedule J 3,3…" at bounding box center [575, 191] width 156 height 287
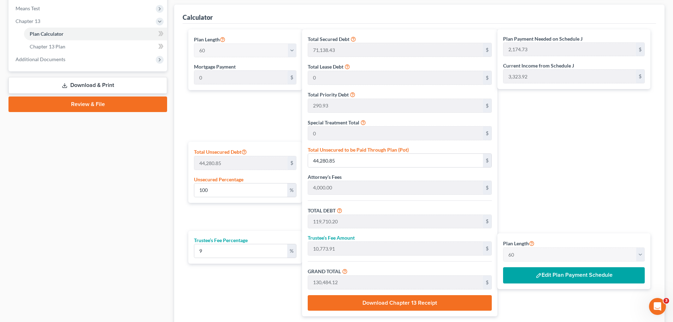
scroll to position [304, 0]
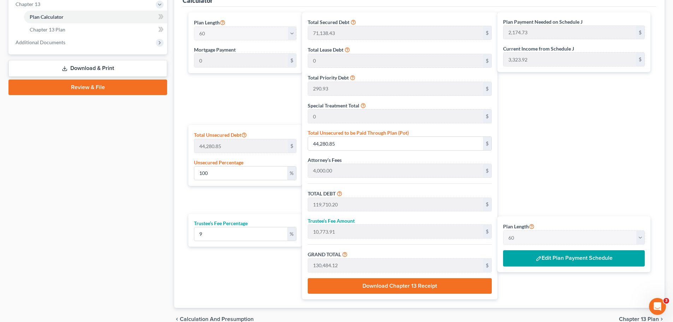
click at [549, 258] on button "Edit Plan Payment Schedule" at bounding box center [574, 258] width 142 height 16
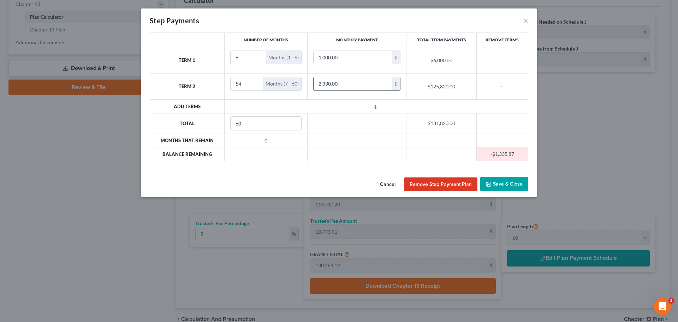
click at [337, 87] on input "2,330.00" at bounding box center [353, 83] width 78 height 13
click at [524, 22] on button "×" at bounding box center [525, 20] width 5 height 8
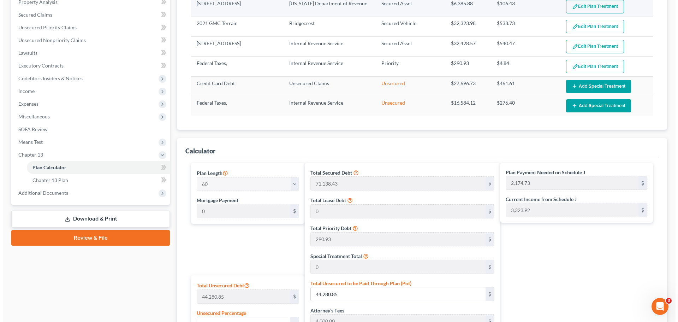
scroll to position [0, 0]
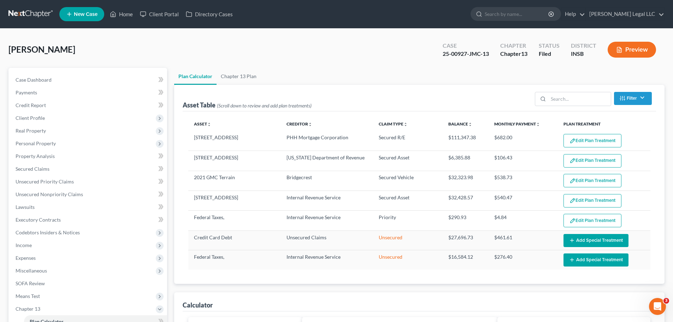
click at [625, 50] on button "Preview" at bounding box center [631, 50] width 48 height 16
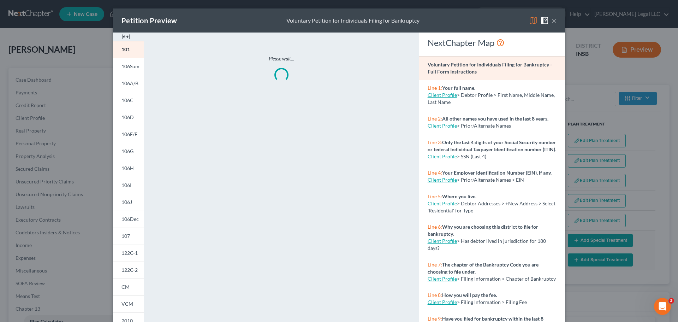
click at [128, 38] on div at bounding box center [128, 36] width 31 height 8
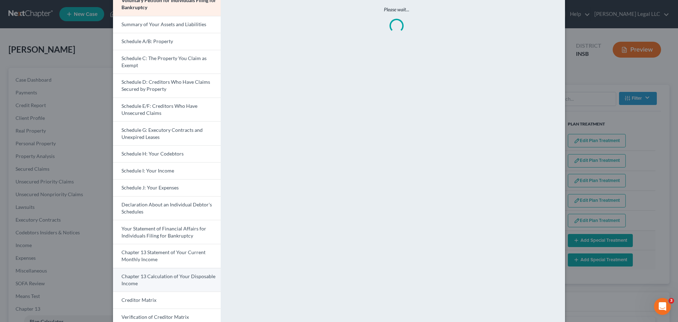
scroll to position [124, 0]
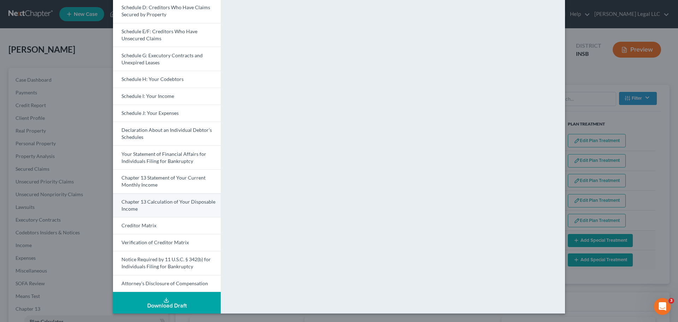
click at [156, 203] on span "Chapter 13 Calculation of Your Disposable Income" at bounding box center [168, 204] width 94 height 13
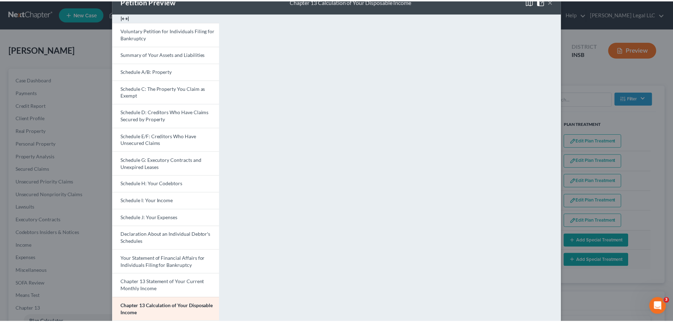
scroll to position [18, 0]
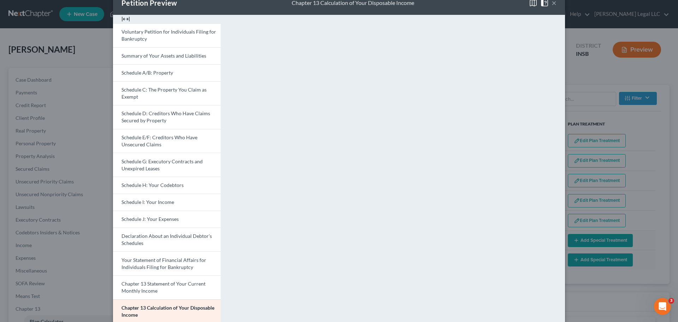
click at [552, 2] on button "×" at bounding box center [554, 3] width 5 height 8
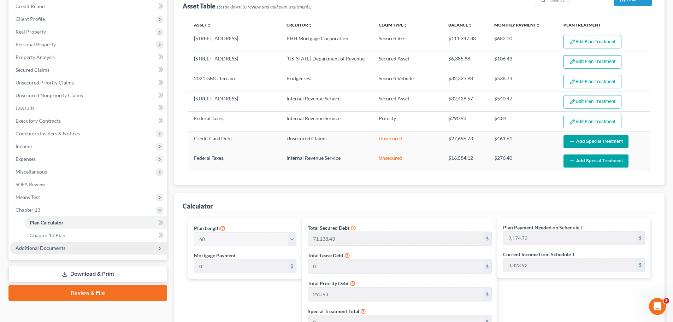
scroll to position [106, 0]
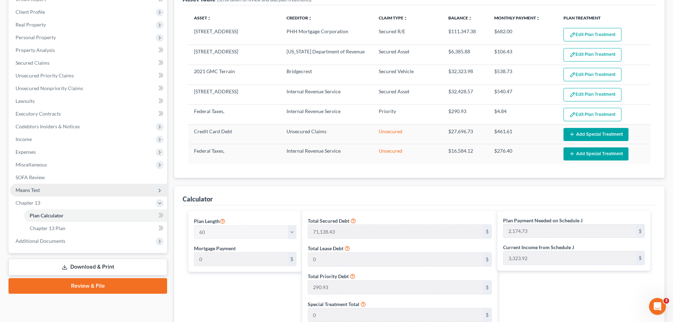
click at [28, 189] on span "Means Test" at bounding box center [28, 190] width 24 height 6
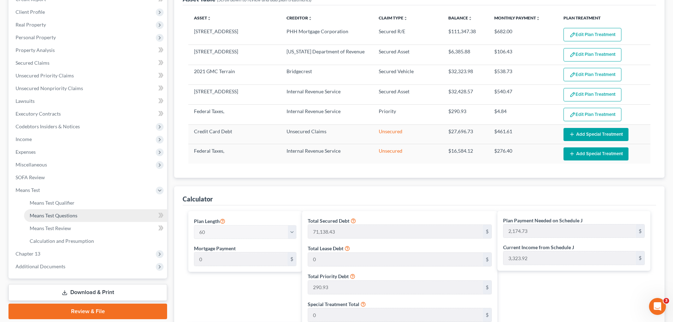
click at [41, 219] on link "Means Test Questions" at bounding box center [95, 215] width 143 height 13
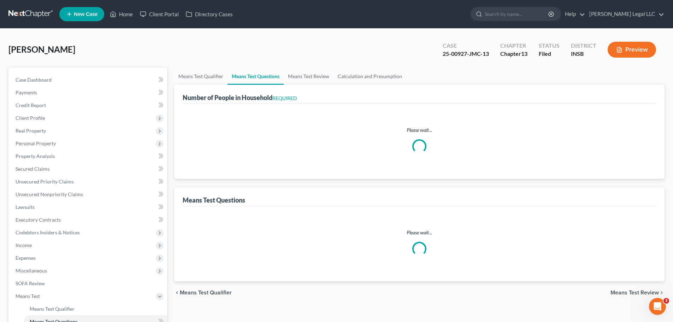
select select "1"
select select "60"
select select "0"
select select "60"
select select "0"
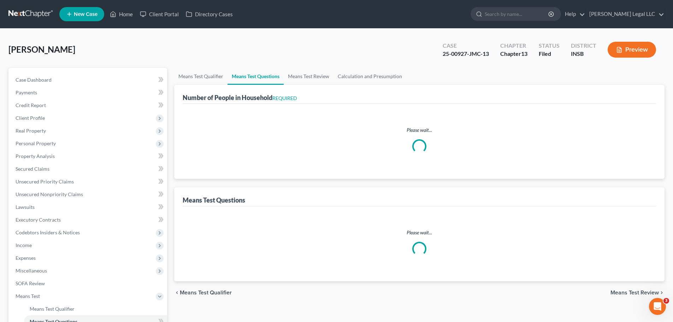
select select "60"
select select "0"
select select "60"
select select "1"
select select "3"
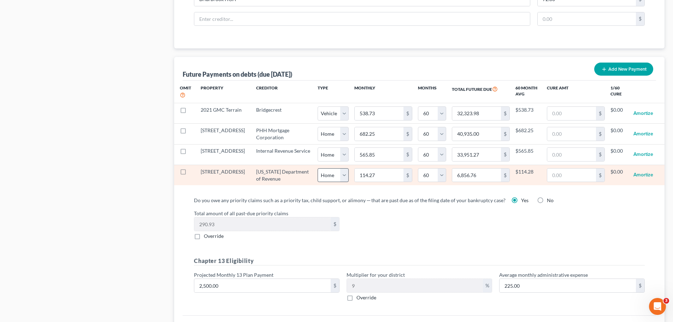
scroll to position [695, 0]
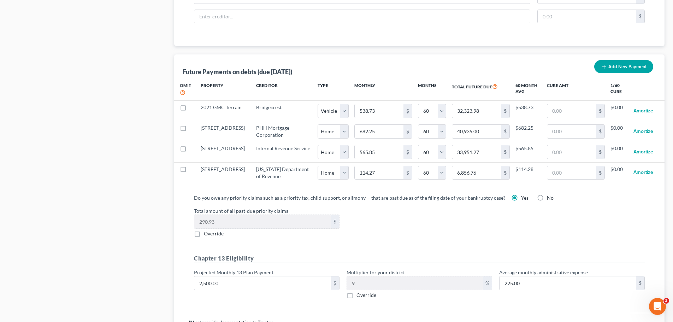
click at [204, 230] on label "Override" at bounding box center [214, 233] width 20 height 7
click at [207, 230] on input "Override" at bounding box center [209, 232] width 5 height 5
click at [204, 230] on label "Override" at bounding box center [214, 233] width 20 height 7
click at [207, 230] on input "Override" at bounding box center [209, 232] width 5 height 5
checkbox input "false"
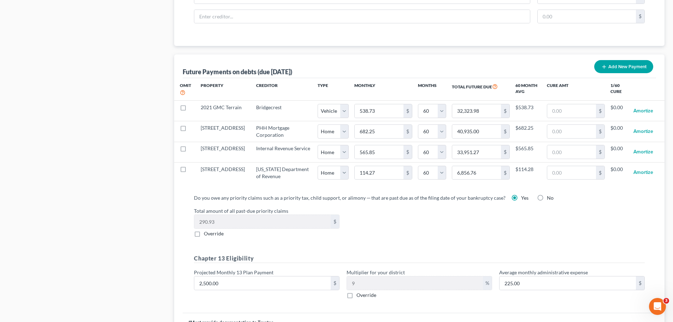
click at [241, 222] on div "290.93 $ Override" at bounding box center [266, 225] width 153 height 23
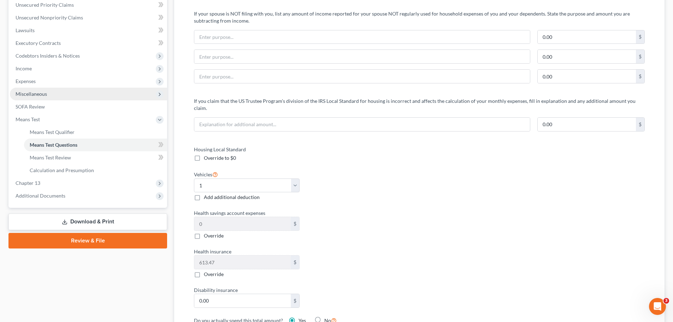
scroll to position [106, 0]
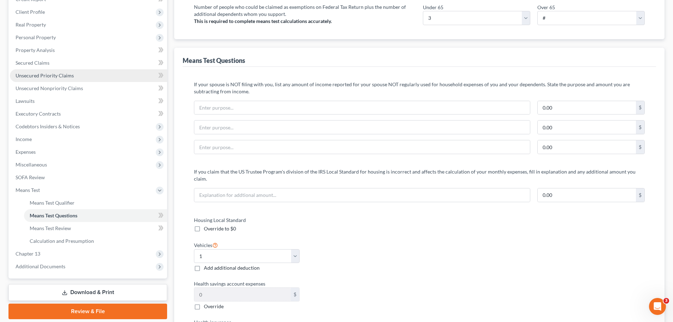
click at [47, 72] on span "Unsecured Priority Claims" at bounding box center [45, 75] width 58 height 6
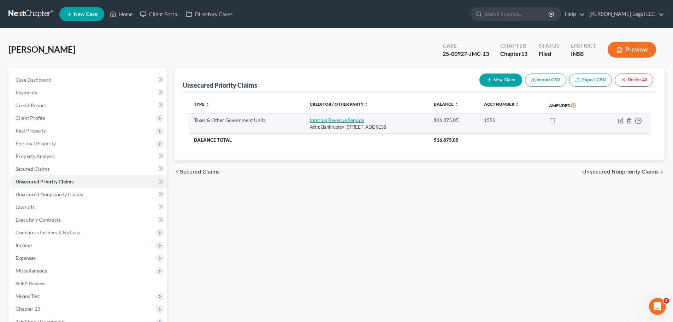
click at [315, 121] on link "Internal Revenue Service" at bounding box center [337, 120] width 54 height 6
select select "0"
select select "39"
select select "3"
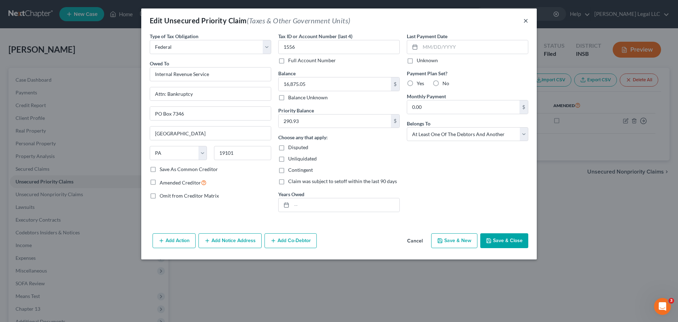
click at [526, 18] on button "×" at bounding box center [525, 20] width 5 height 8
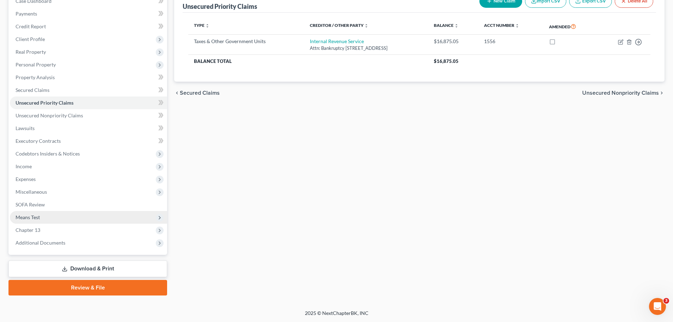
scroll to position [79, 0]
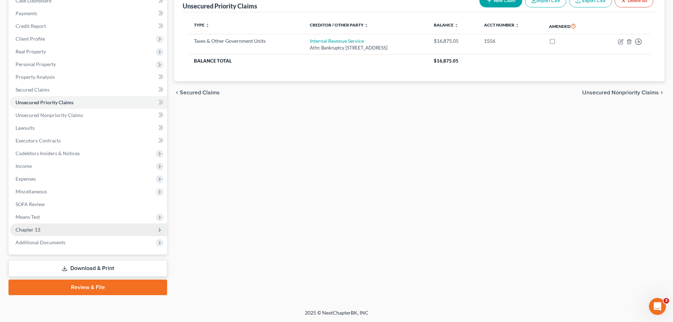
click at [37, 235] on span "Chapter 13" at bounding box center [88, 229] width 157 height 13
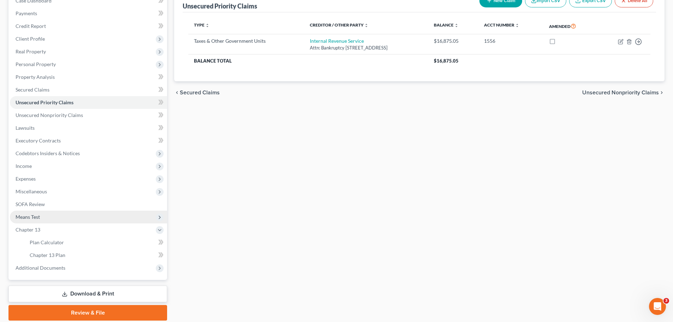
click at [45, 215] on span "Means Test" at bounding box center [88, 216] width 157 height 13
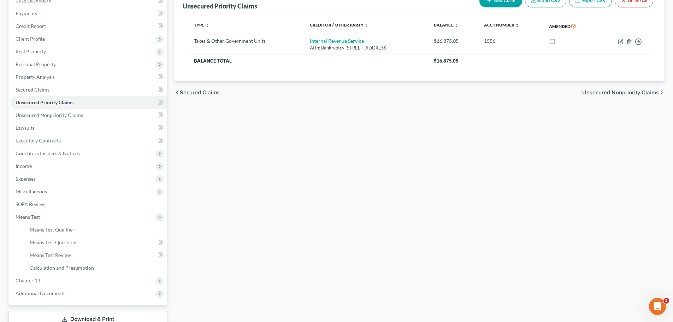
click at [368, 201] on div "Unsecured Priority Claims New Claim Import CSV Export CSV Delete All Type expan…" at bounding box center [419, 167] width 497 height 357
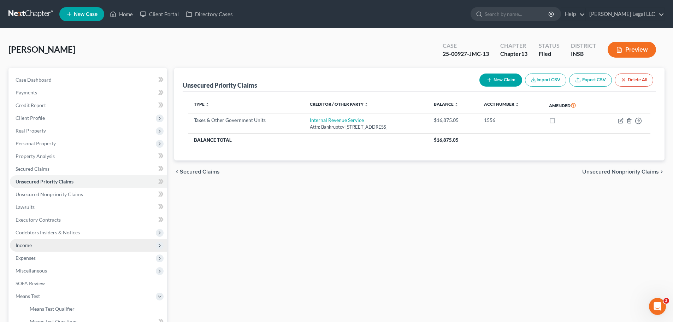
click at [21, 245] on span "Income" at bounding box center [24, 245] width 16 height 6
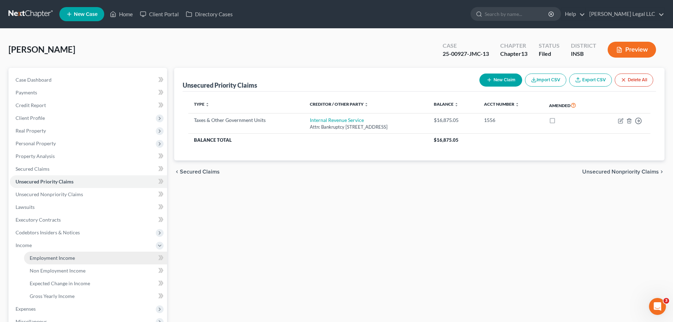
click at [36, 255] on span "Employment Income" at bounding box center [52, 258] width 45 height 6
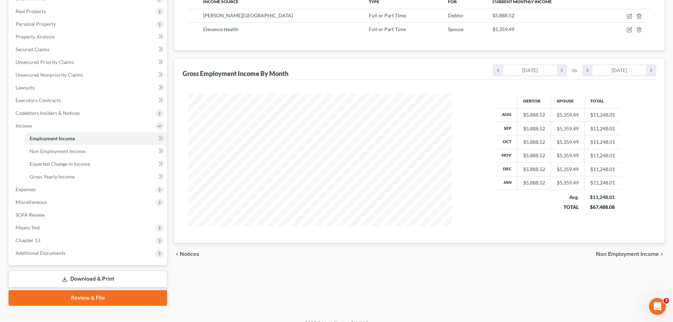
scroll to position [130, 0]
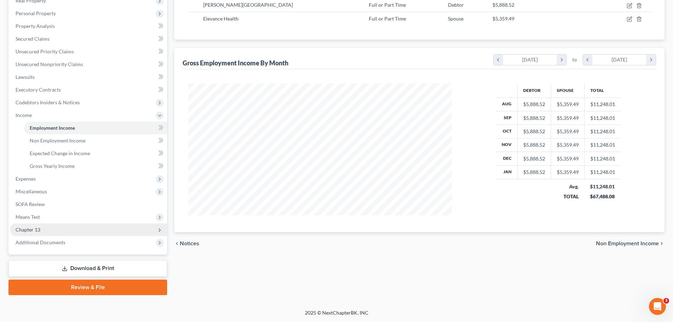
click at [35, 229] on span "Chapter 13" at bounding box center [28, 229] width 25 height 6
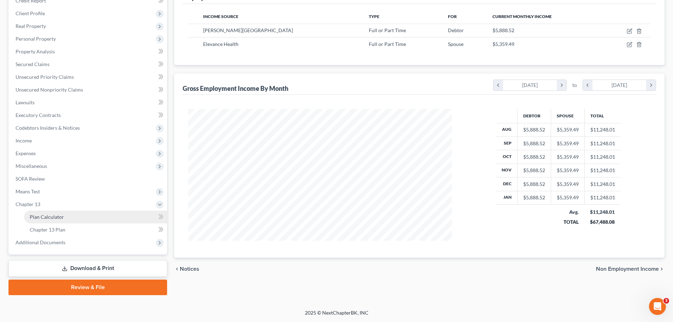
click at [47, 217] on span "Plan Calculator" at bounding box center [47, 217] width 34 height 6
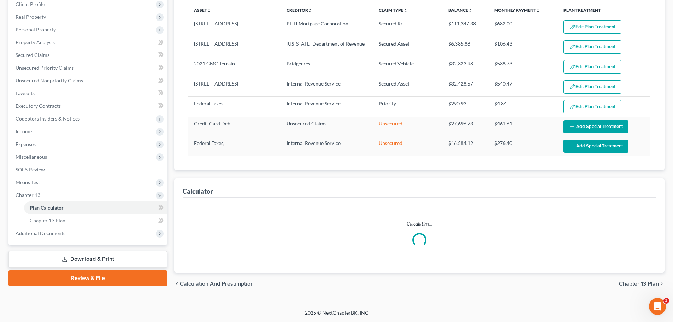
select select "59"
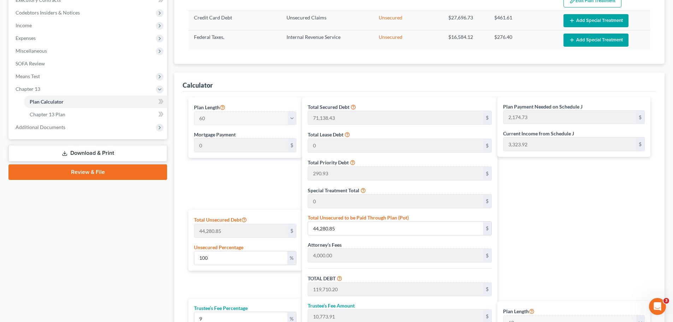
scroll to position [114, 0]
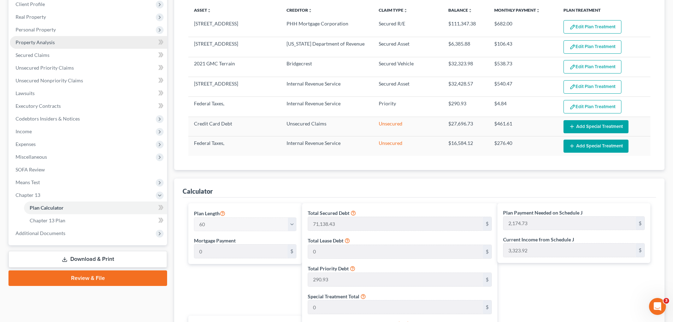
click at [30, 39] on span "Property Analysis" at bounding box center [35, 42] width 39 height 6
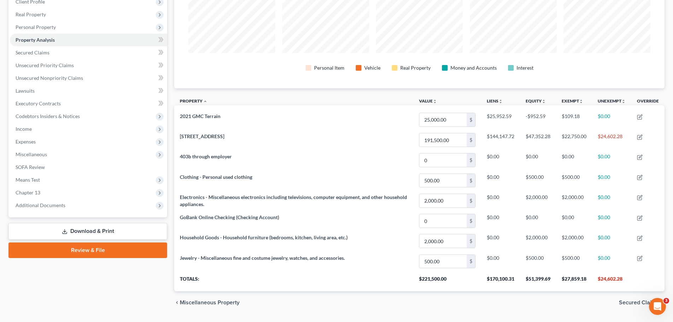
scroll to position [135, 0]
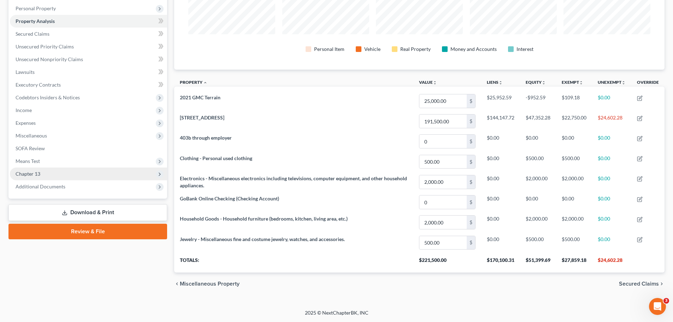
click at [32, 173] on span "Chapter 13" at bounding box center [28, 174] width 25 height 6
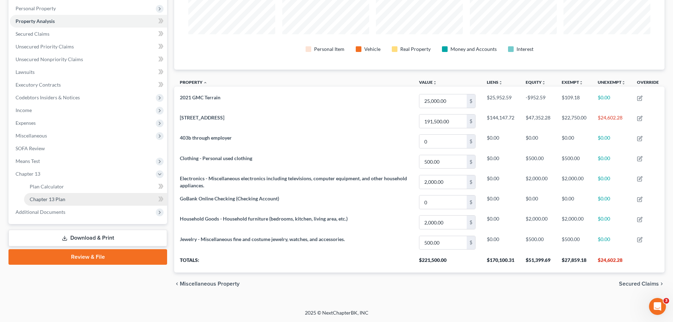
click at [79, 200] on link "Chapter 13 Plan" at bounding box center [95, 199] width 143 height 13
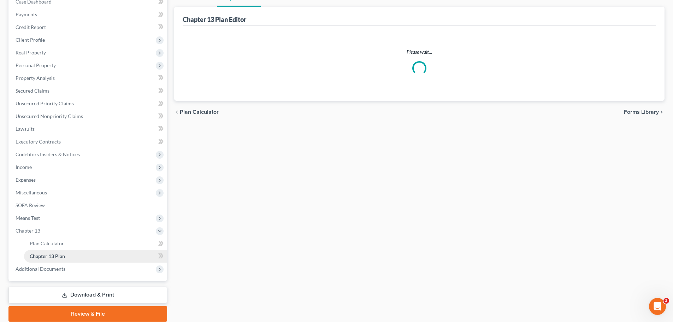
scroll to position [13, 0]
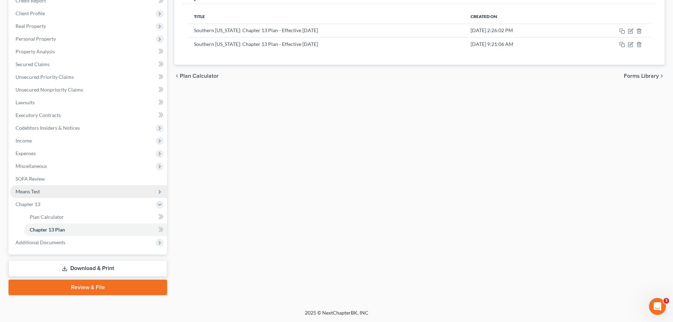
click at [38, 195] on span "Means Test" at bounding box center [88, 191] width 157 height 13
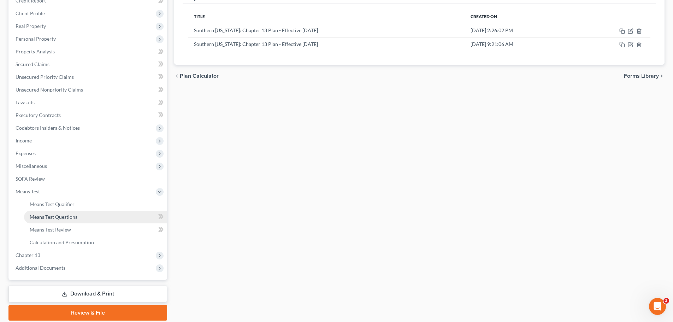
click at [37, 217] on span "Means Test Questions" at bounding box center [54, 217] width 48 height 6
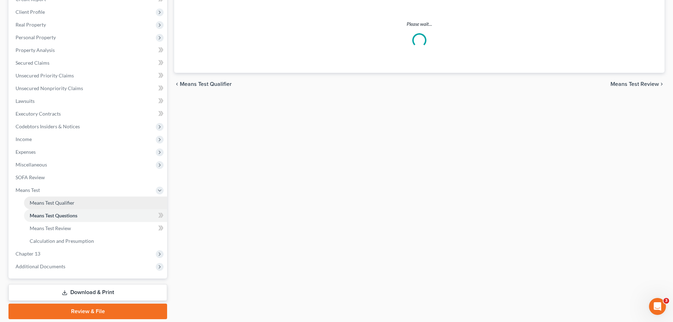
click at [59, 203] on span "Means Test Qualifier" at bounding box center [52, 203] width 45 height 6
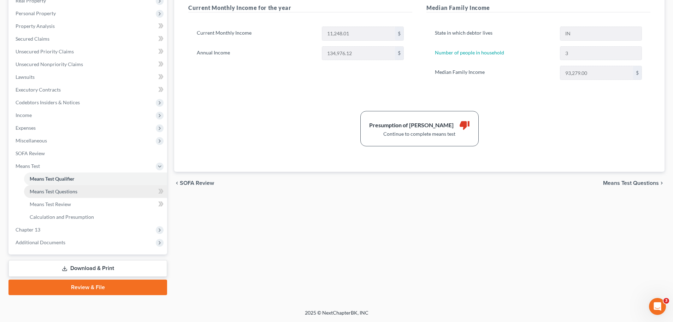
click at [77, 192] on span "Means Test Questions" at bounding box center [54, 191] width 48 height 6
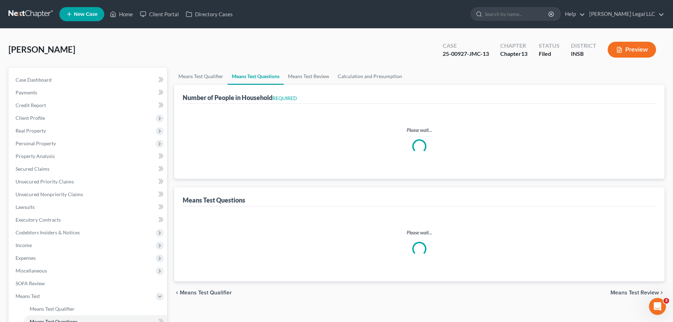
select select "1"
select select "60"
select select "0"
select select "60"
select select "0"
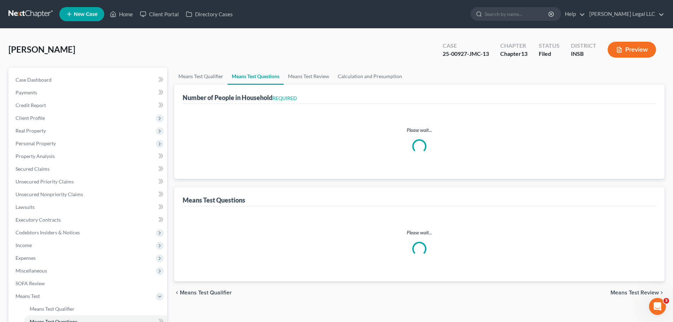
select select "60"
select select "0"
select select "60"
select select "3"
select select "1"
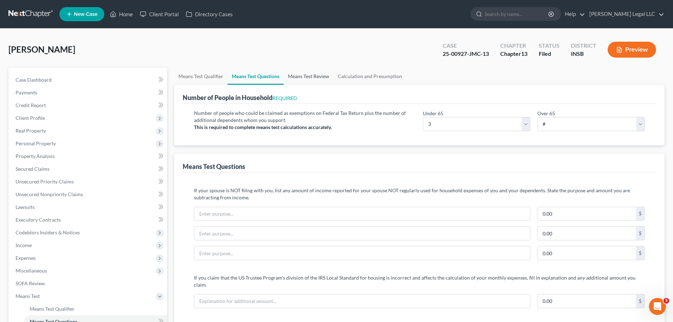
click at [321, 76] on link "Means Test Review" at bounding box center [309, 76] width 50 height 17
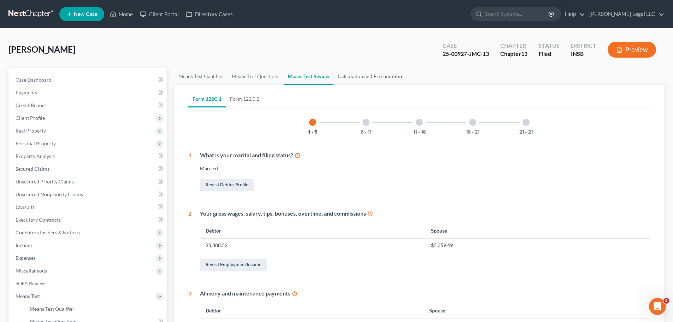
click at [359, 78] on link "Calculation and Presumption" at bounding box center [369, 76] width 73 height 17
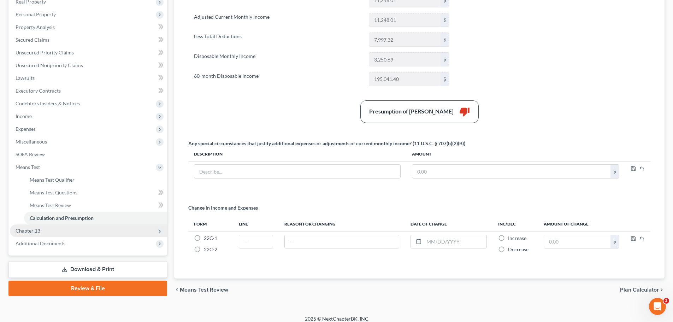
scroll to position [135, 0]
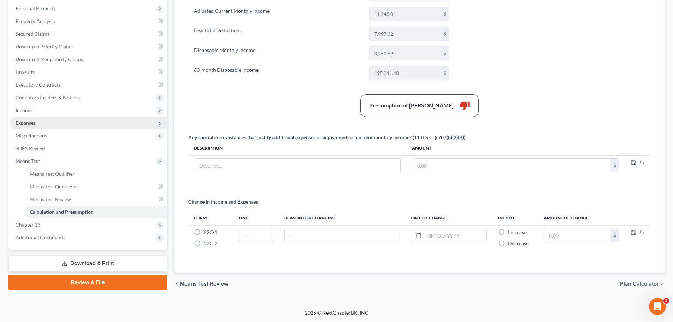
click at [23, 123] on span "Expenses" at bounding box center [26, 123] width 20 height 6
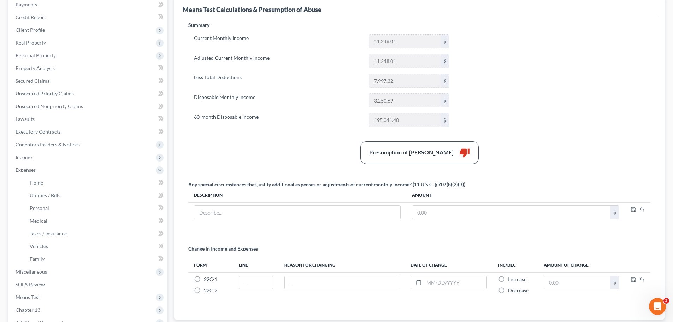
scroll to position [168, 0]
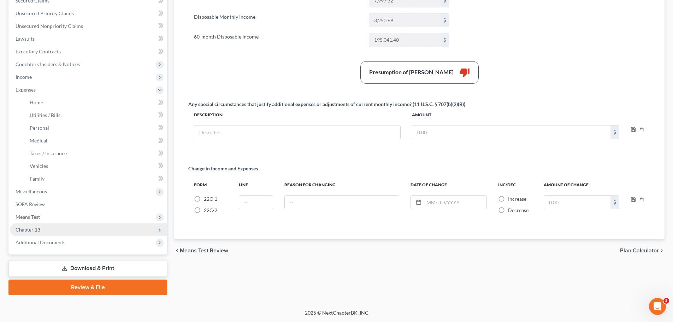
click at [43, 226] on span "Chapter 13" at bounding box center [88, 229] width 157 height 13
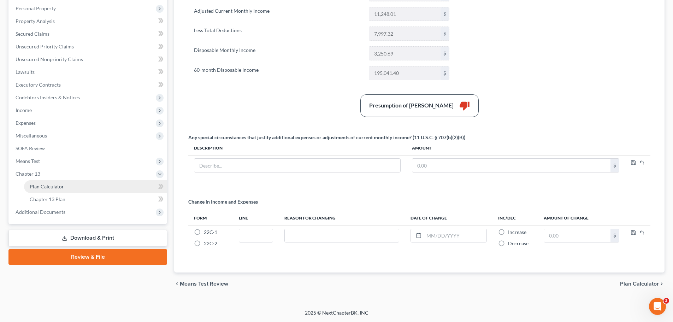
click at [58, 190] on link "Plan Calculator" at bounding box center [95, 186] width 143 height 13
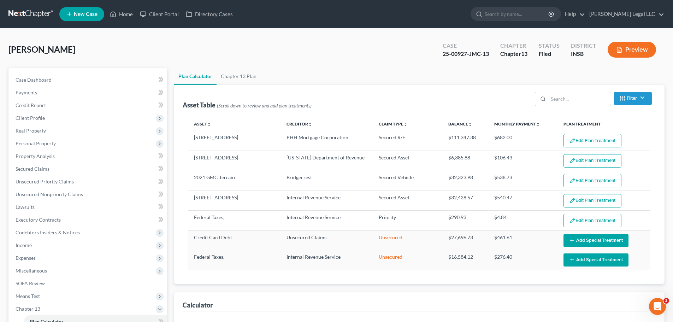
select select "59"
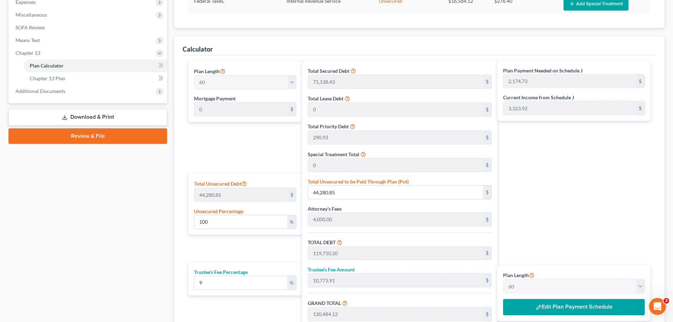
scroll to position [340, 0]
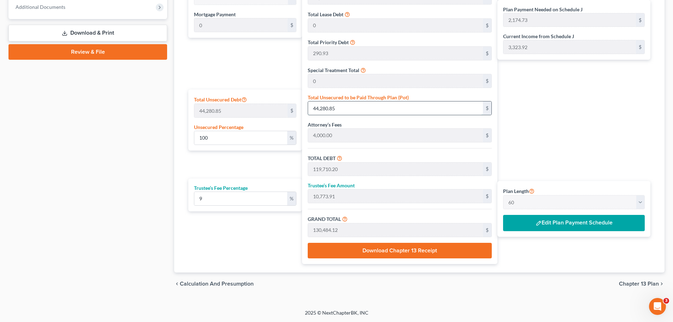
click at [345, 108] on input "44,280.85" at bounding box center [395, 107] width 175 height 13
click at [260, 138] on input "100" at bounding box center [240, 137] width 93 height 13
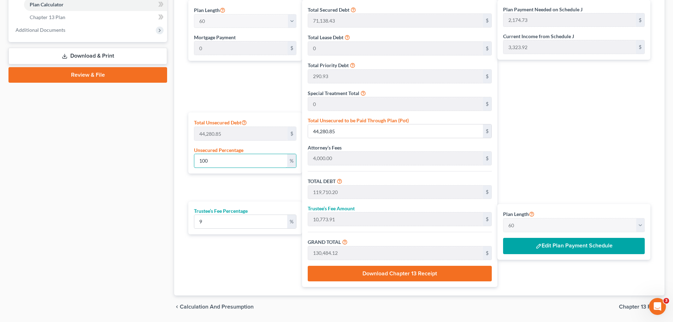
scroll to position [304, 0]
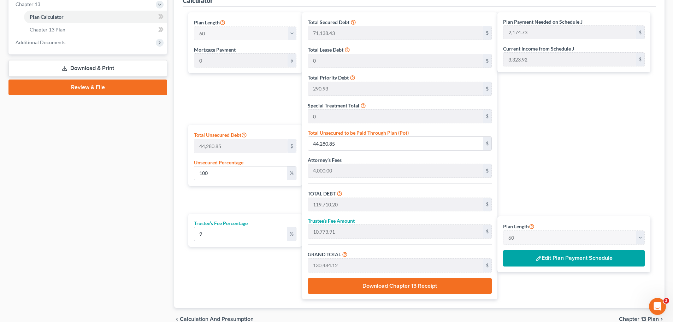
click at [578, 264] on button "Edit Plan Payment Schedule" at bounding box center [574, 258] width 142 height 16
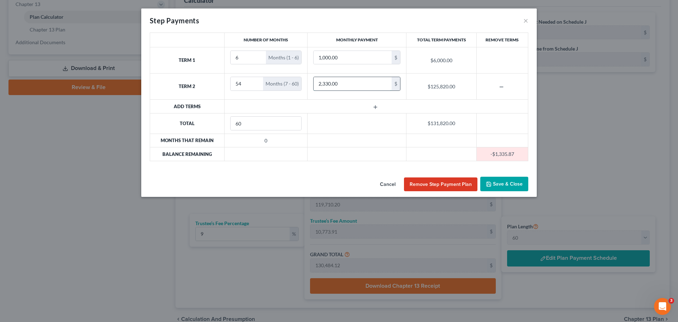
click at [327, 83] on input "2,330.00" at bounding box center [353, 83] width 78 height 13
click at [328, 86] on input "2,330.00" at bounding box center [353, 83] width 78 height 13
click at [330, 86] on input "2,330.00" at bounding box center [353, 83] width 78 height 13
type input "2,350"
click at [501, 183] on button "Save & Close" at bounding box center [504, 184] width 48 height 15
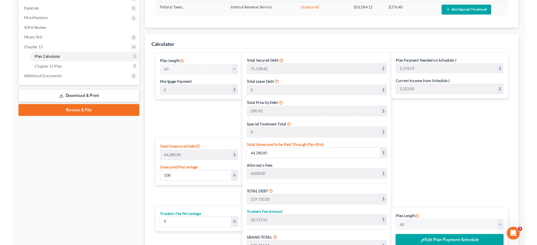
scroll to position [283, 0]
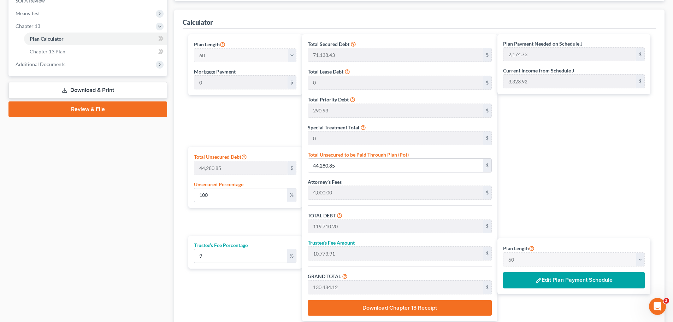
click at [577, 288] on button "Edit Plan Payment Schedule" at bounding box center [574, 280] width 142 height 16
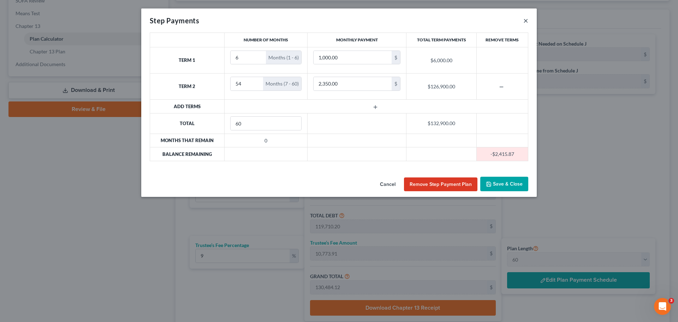
click at [525, 18] on button "×" at bounding box center [525, 20] width 5 height 8
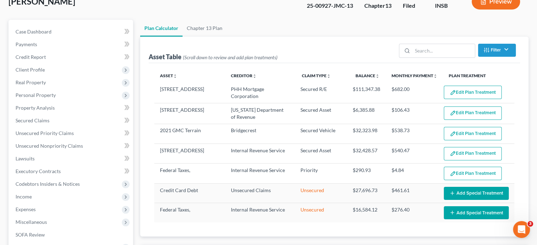
scroll to position [0, 0]
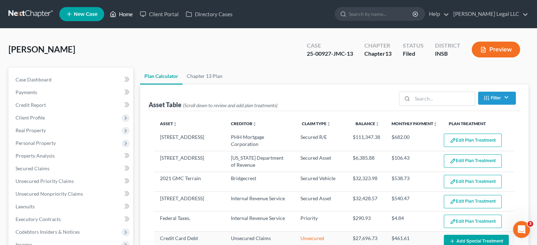
click at [120, 15] on link "Home" at bounding box center [121, 14] width 30 height 13
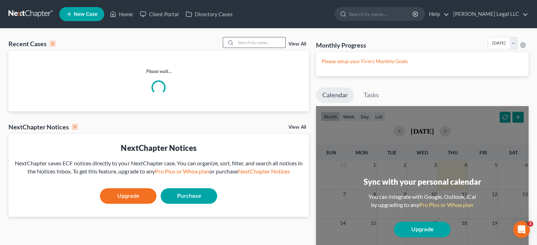
click at [256, 42] on input "search" at bounding box center [260, 42] width 49 height 10
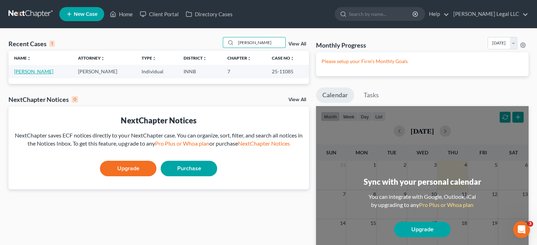
type input "[PERSON_NAME]"
click at [37, 71] on link "[PERSON_NAME]" at bounding box center [33, 72] width 39 height 6
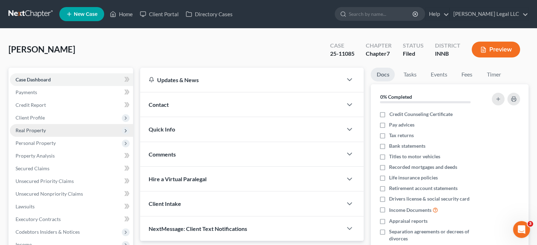
click at [31, 130] on span "Real Property" at bounding box center [31, 130] width 30 height 6
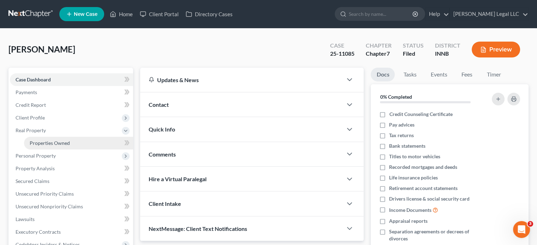
click at [29, 145] on link "Properties Owned" at bounding box center [78, 143] width 109 height 13
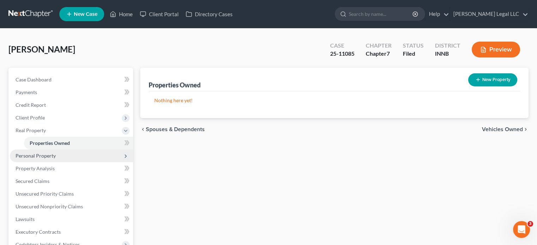
click at [33, 154] on span "Personal Property" at bounding box center [36, 156] width 40 height 6
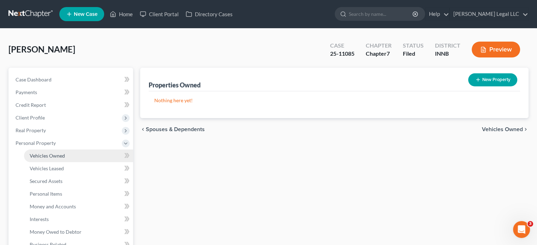
click at [33, 155] on span "Vehicles Owned" at bounding box center [47, 156] width 35 height 6
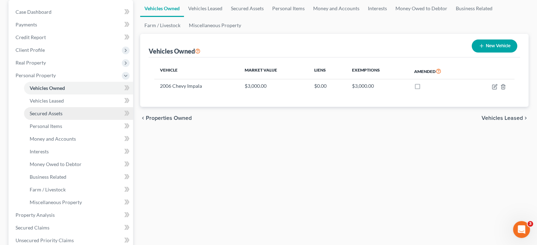
scroll to position [71, 0]
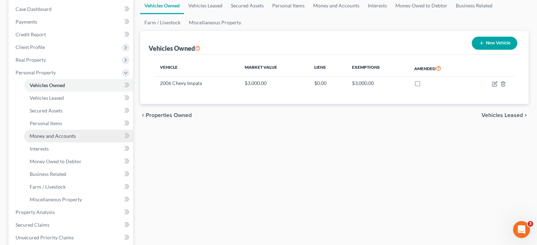
click at [48, 137] on span "Money and Accounts" at bounding box center [53, 136] width 46 height 6
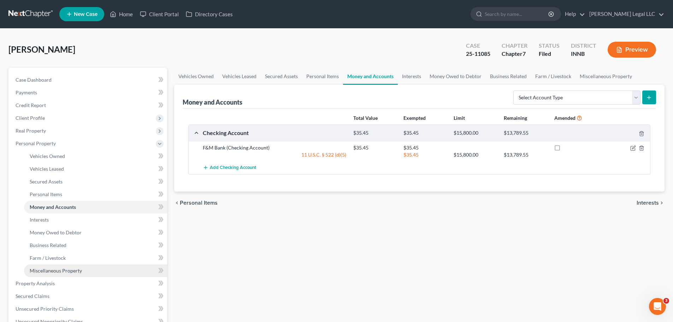
click at [45, 273] on span "Miscellaneous Property" at bounding box center [56, 270] width 52 height 6
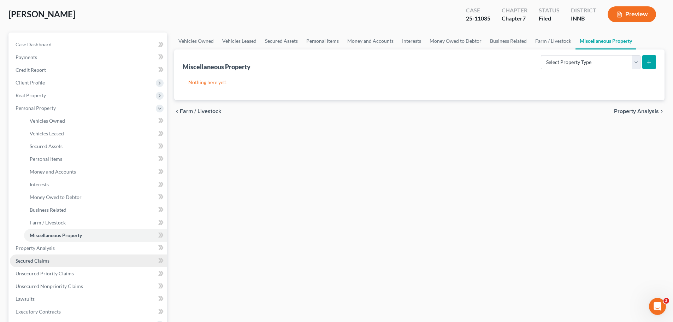
click at [43, 256] on link "Secured Claims" at bounding box center [88, 260] width 157 height 13
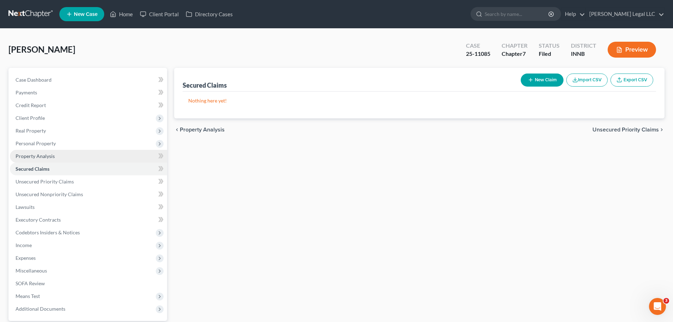
click at [35, 151] on link "Property Analysis" at bounding box center [88, 156] width 157 height 13
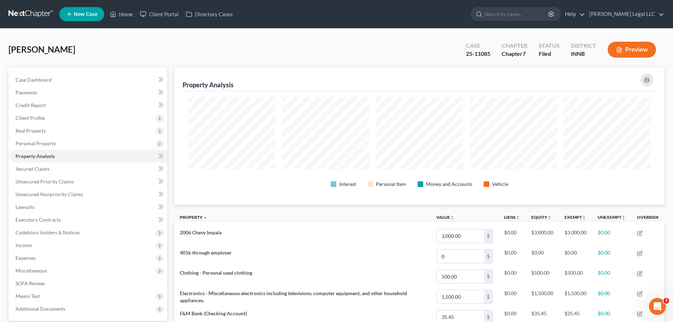
scroll to position [137, 490]
click at [23, 249] on span "Income" at bounding box center [88, 245] width 157 height 13
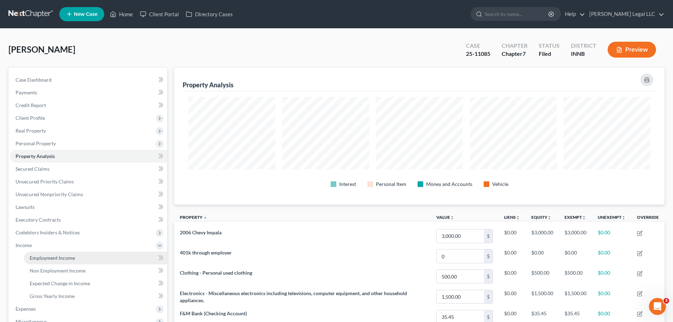
click at [33, 255] on span "Employment Income" at bounding box center [52, 258] width 45 height 6
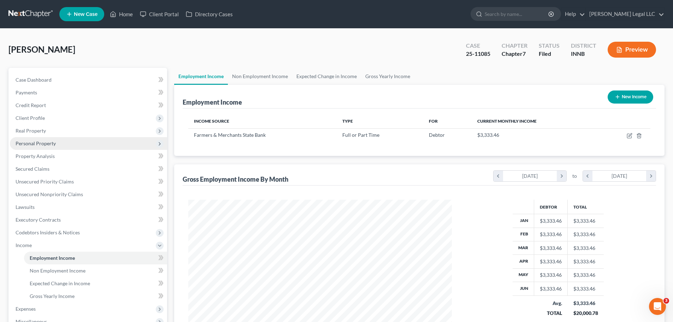
click at [35, 144] on span "Personal Property" at bounding box center [36, 143] width 40 height 6
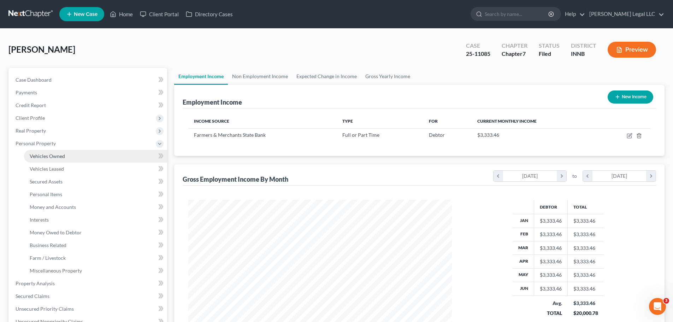
click at [51, 157] on span "Vehicles Owned" at bounding box center [47, 156] width 35 height 6
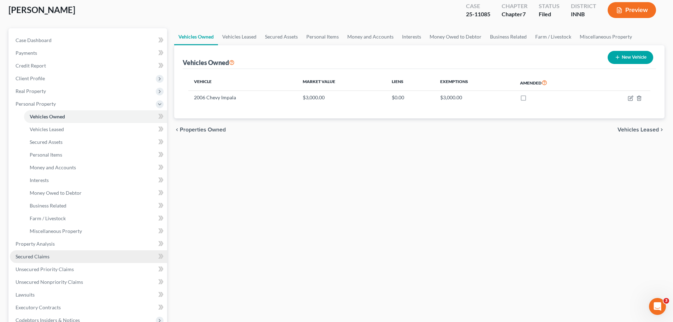
scroll to position [106, 0]
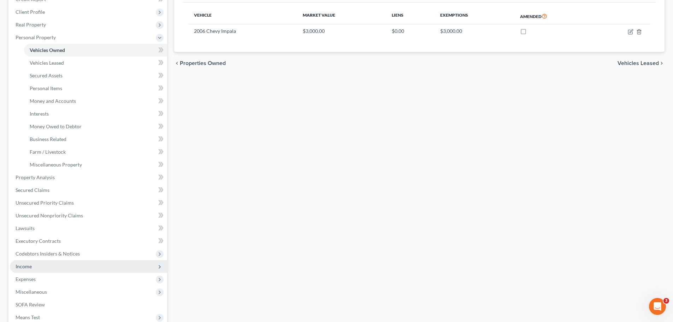
click at [20, 265] on span "Income" at bounding box center [24, 266] width 16 height 6
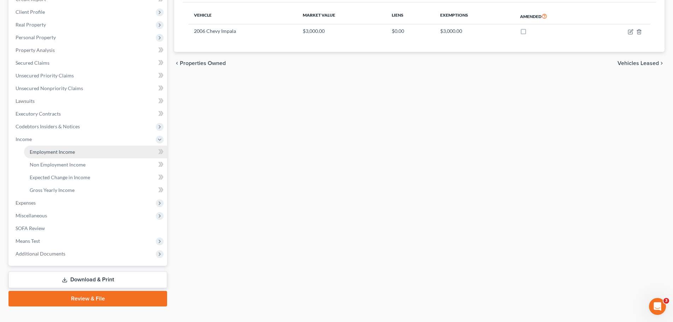
click at [61, 149] on span "Employment Income" at bounding box center [52, 152] width 45 height 6
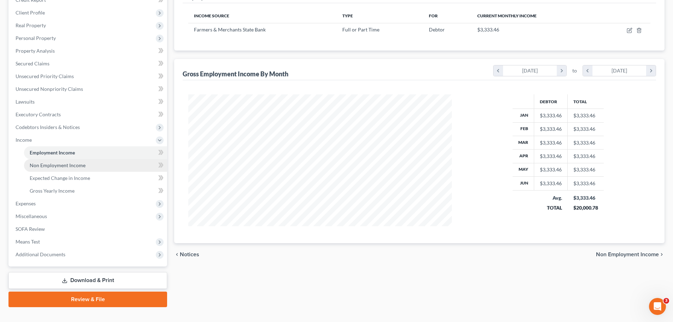
scroll to position [106, 0]
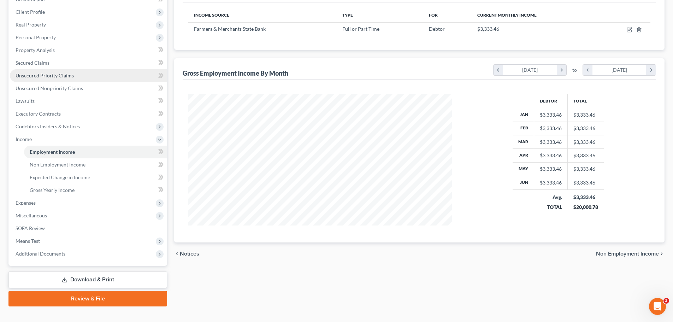
click at [44, 75] on span "Unsecured Priority Claims" at bounding box center [45, 75] width 58 height 6
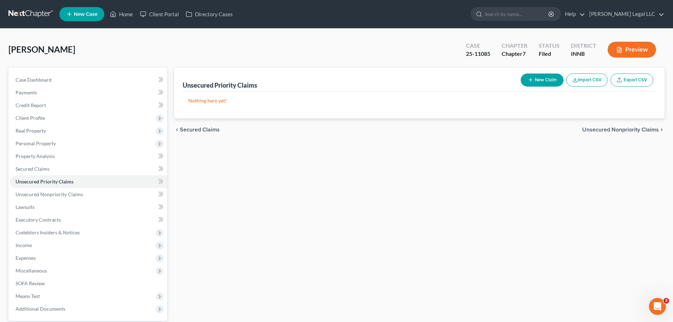
click at [143, 53] on div "[PERSON_NAME] Upgraded Case 25-11085 Chapter Chapter 7 Status Filed District IN…" at bounding box center [336, 52] width 656 height 31
